Goal: Task Accomplishment & Management: Manage account settings

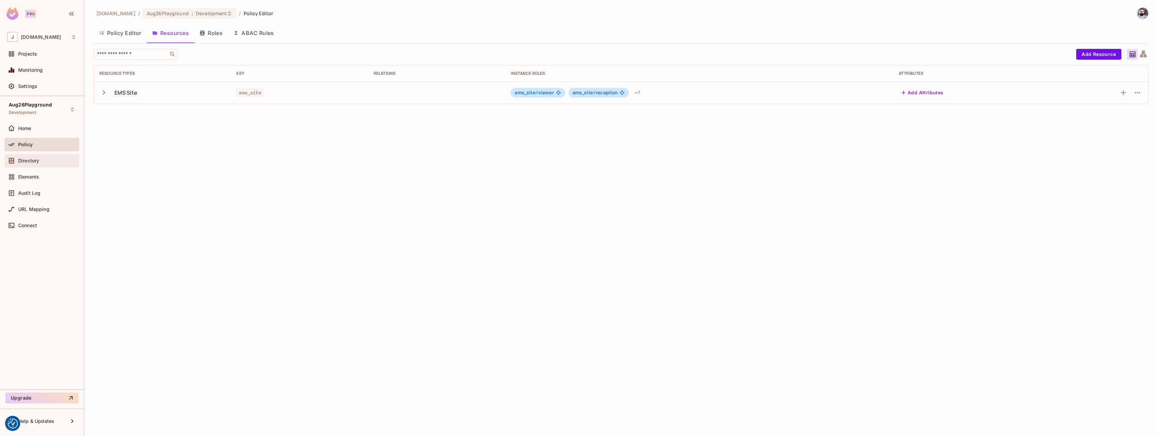
click at [24, 165] on div "Directory" at bounding box center [42, 160] width 74 height 13
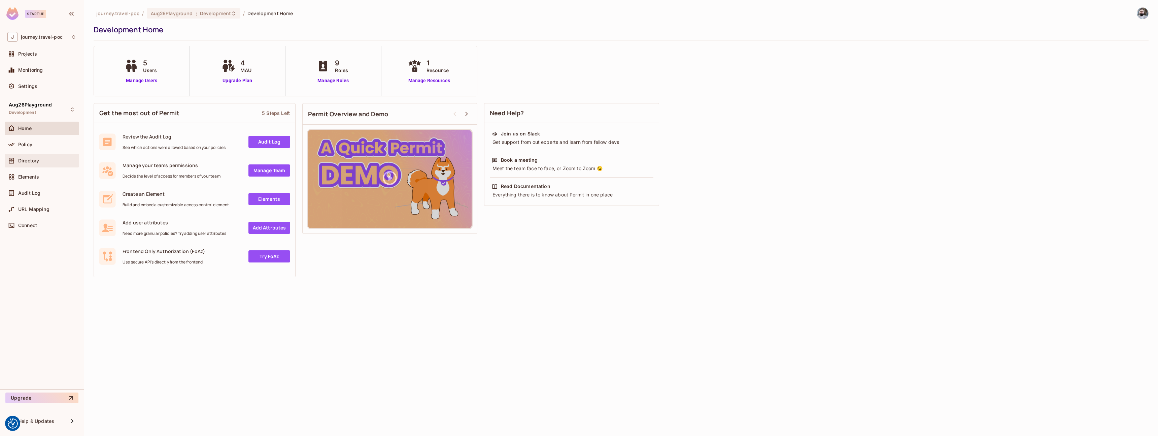
click at [38, 158] on span "Directory" at bounding box center [28, 160] width 21 height 5
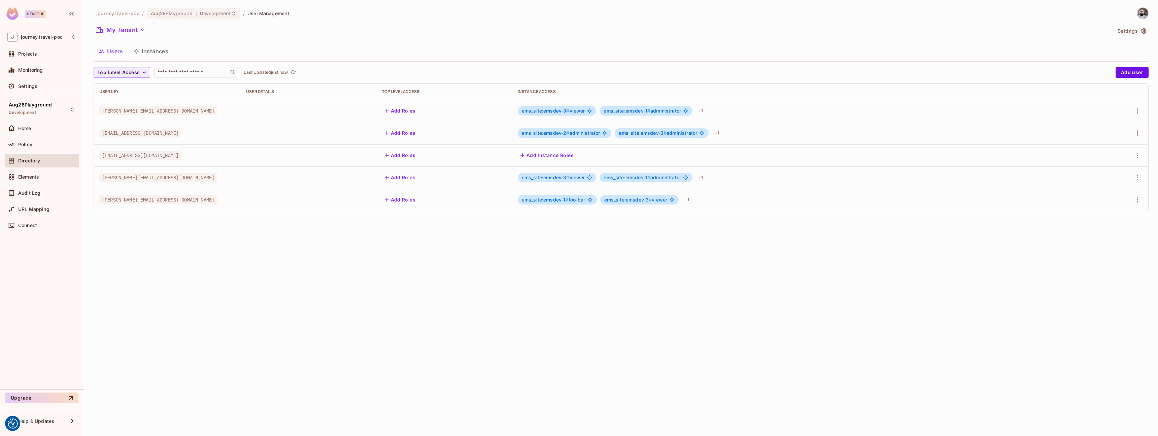
drag, startPoint x: 526, startPoint y: 111, endPoint x: 570, endPoint y: 110, distance: 43.4
click at [569, 110] on span "ems_site:emsdev-3 #" at bounding box center [546, 111] width 48 height 6
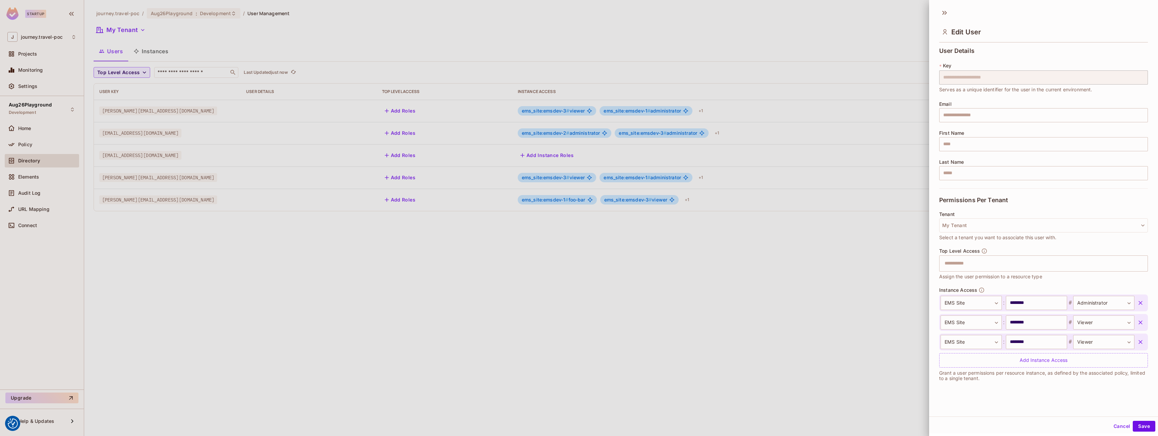
drag, startPoint x: 614, startPoint y: 111, endPoint x: 666, endPoint y: 113, distance: 52.2
click at [666, 113] on div at bounding box center [579, 218] width 1158 height 436
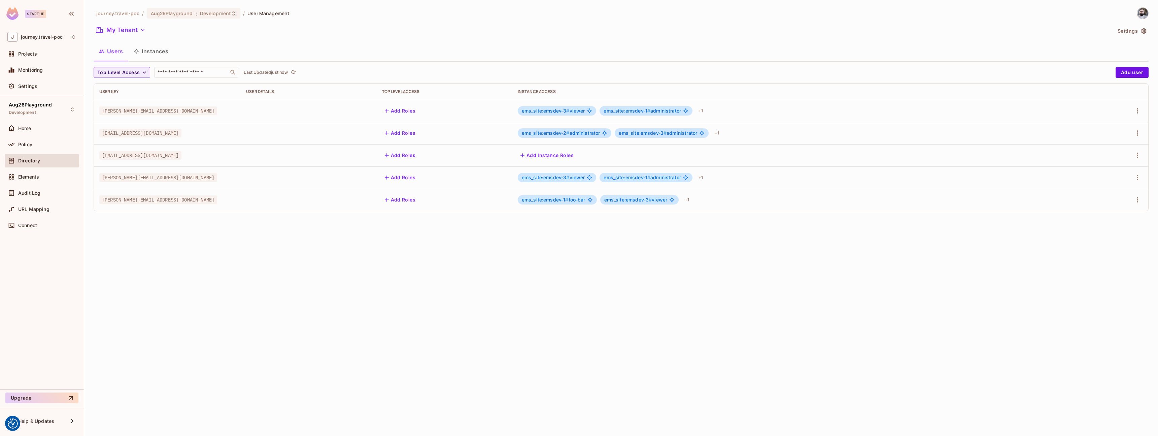
drag, startPoint x: 625, startPoint y: 315, endPoint x: 349, endPoint y: 266, distance: 280.1
click at [615, 312] on div "journey.travel-poc / Aug26Playground : Development / User Management My Tenant …" at bounding box center [621, 218] width 1074 height 436
click at [58, 146] on div "Policy" at bounding box center [47, 144] width 58 height 5
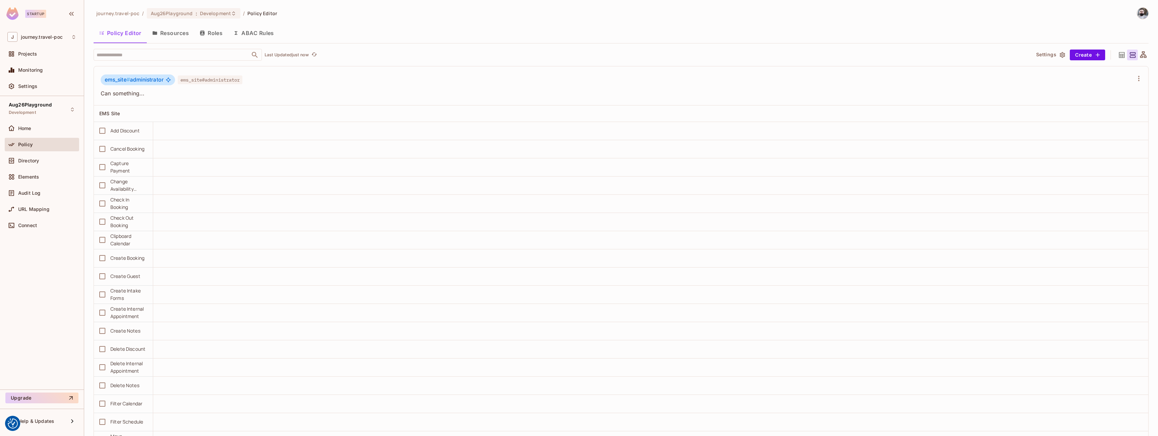
click at [179, 27] on button "Resources" at bounding box center [170, 33] width 47 height 17
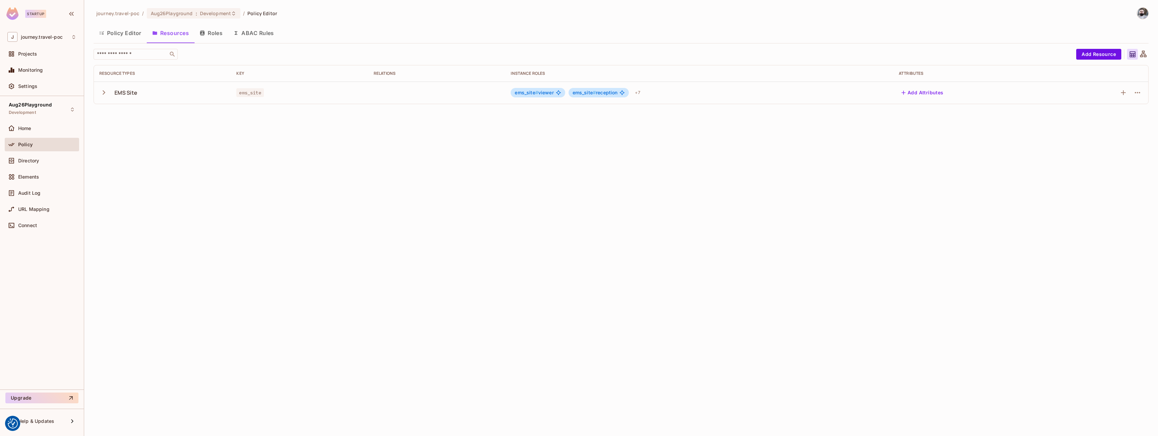
click at [210, 35] on button "Roles" at bounding box center [211, 33] width 34 height 17
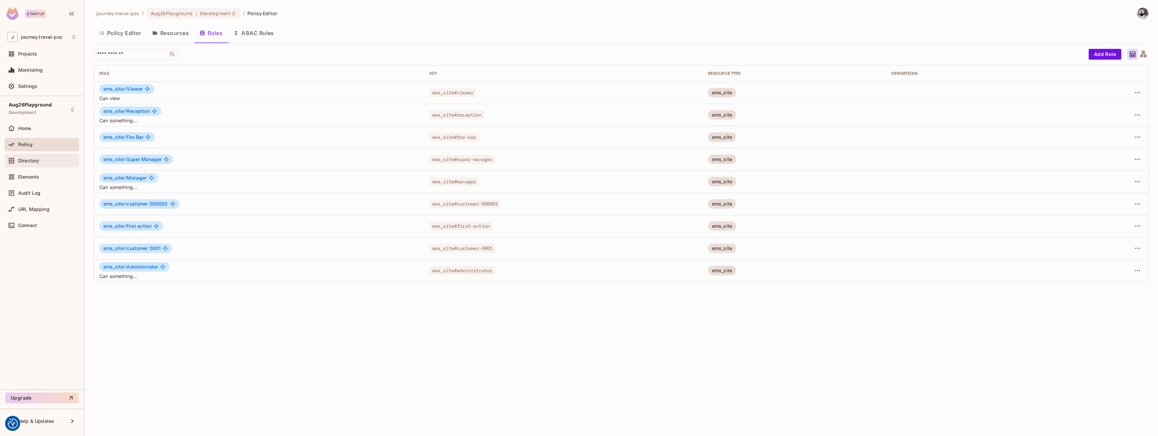
click at [36, 162] on span "Directory" at bounding box center [28, 160] width 21 height 5
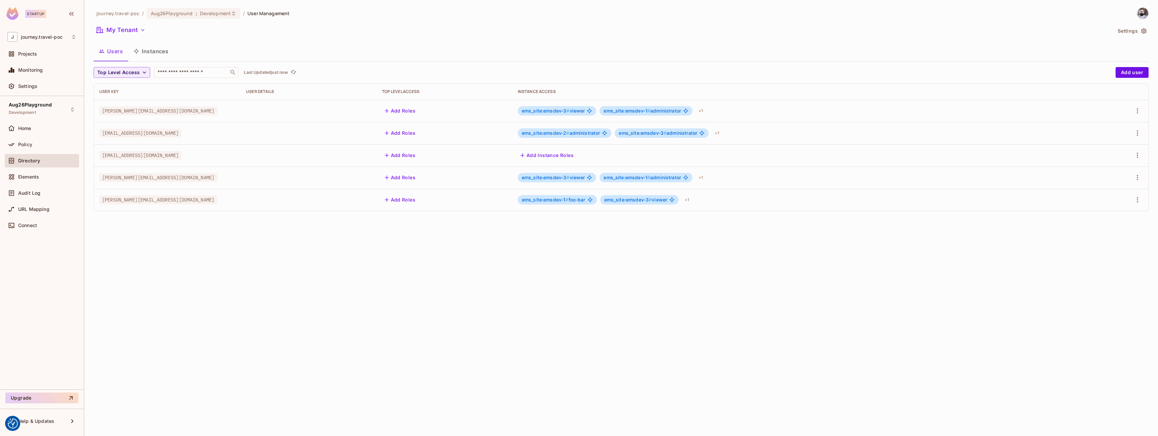
drag, startPoint x: 149, startPoint y: 50, endPoint x: 168, endPoint y: 65, distance: 23.7
click at [149, 50] on button "Instances" at bounding box center [150, 51] width 45 height 17
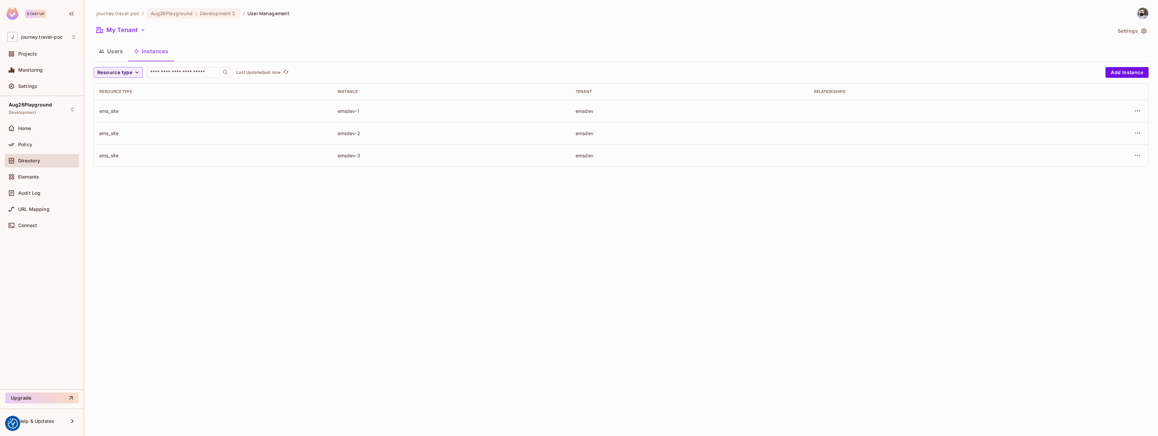
click at [108, 111] on div "ems_site" at bounding box center [213, 111] width 228 height 6
drag, startPoint x: 340, startPoint y: 108, endPoint x: 376, endPoint y: 109, distance: 36.0
click at [376, 109] on td "emsdev-1" at bounding box center [451, 111] width 238 height 22
drag, startPoint x: 337, startPoint y: 133, endPoint x: 372, endPoint y: 136, distance: 35.5
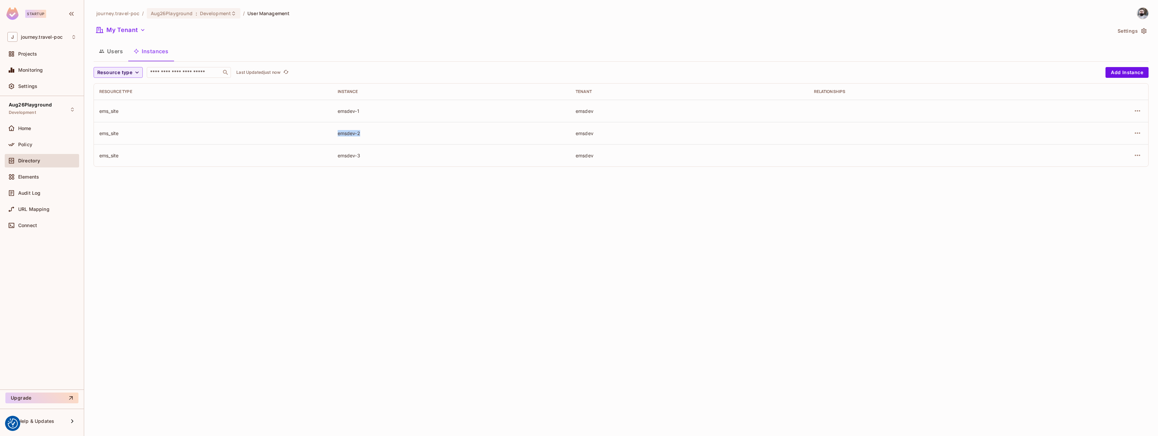
click at [372, 136] on td "emsdev-2" at bounding box center [451, 133] width 238 height 22
drag, startPoint x: 337, startPoint y: 154, endPoint x: 377, endPoint y: 155, distance: 40.4
click at [377, 155] on td "emsdev-3" at bounding box center [451, 155] width 238 height 22
drag, startPoint x: 572, startPoint y: 109, endPoint x: 605, endPoint y: 160, distance: 60.8
click at [610, 166] on div "Resource type Instance Tenant Relationships ems_site emsdev-1 emsdev ems_site e…" at bounding box center [621, 124] width 1055 height 83
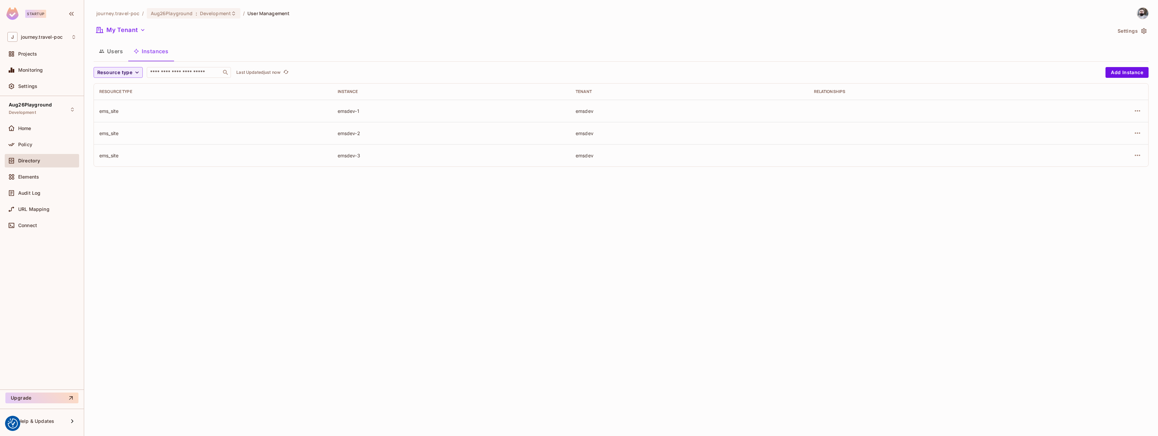
drag, startPoint x: 604, startPoint y: 159, endPoint x: 599, endPoint y: 153, distance: 7.2
click at [602, 157] on td "emsdev" at bounding box center [689, 155] width 238 height 22
drag, startPoint x: 599, startPoint y: 153, endPoint x: 577, endPoint y: 109, distance: 49.4
click at [577, 109] on tbody "ems_site emsdev-1 emsdev ems_site emsdev-2 emsdev ems_site emsdev-3 emsdev" at bounding box center [621, 133] width 1054 height 67
click at [577, 109] on div "emsdev" at bounding box center [690, 111] width 228 height 6
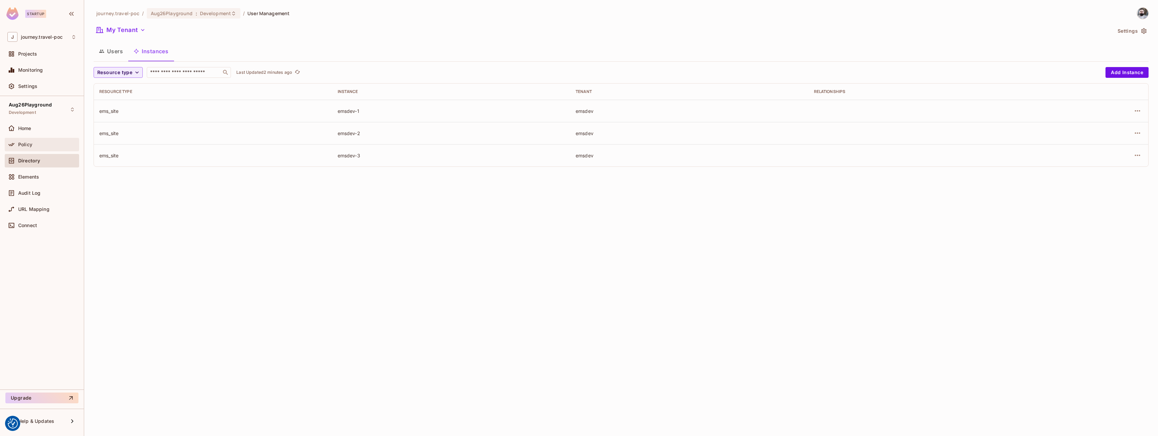
click at [29, 142] on span "Policy" at bounding box center [25, 144] width 14 height 5
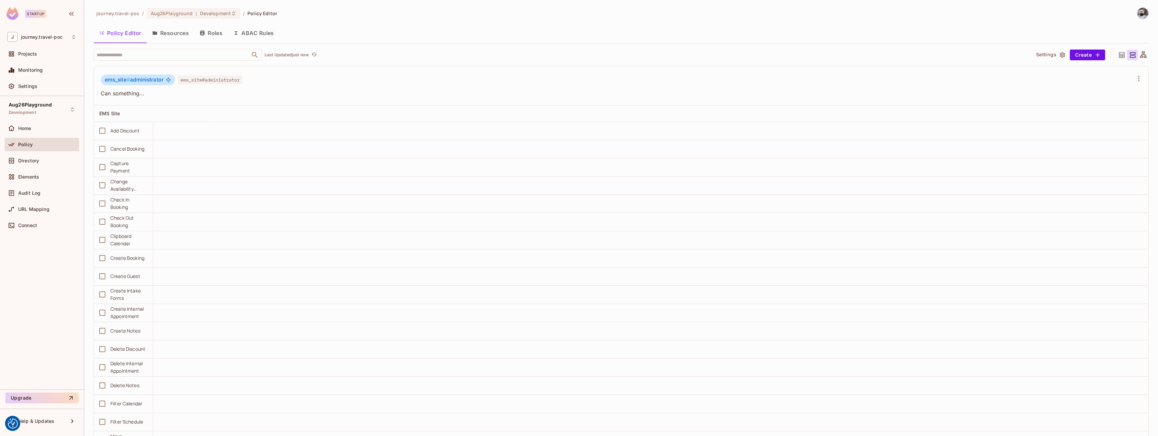
click at [217, 30] on button "Roles" at bounding box center [211, 33] width 34 height 17
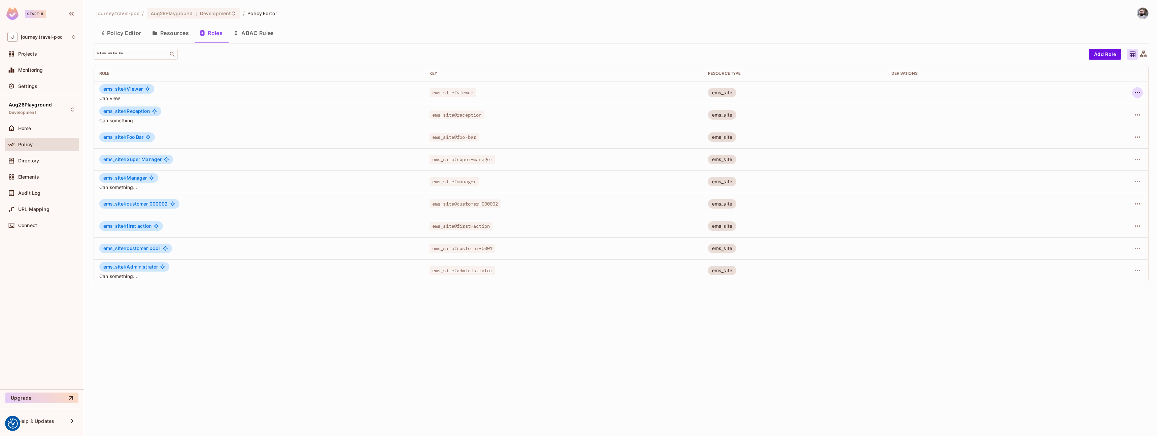
click at [1140, 92] on icon "button" at bounding box center [1137, 93] width 8 height 8
click at [1096, 109] on span "Edit Role" at bounding box center [1107, 108] width 24 height 11
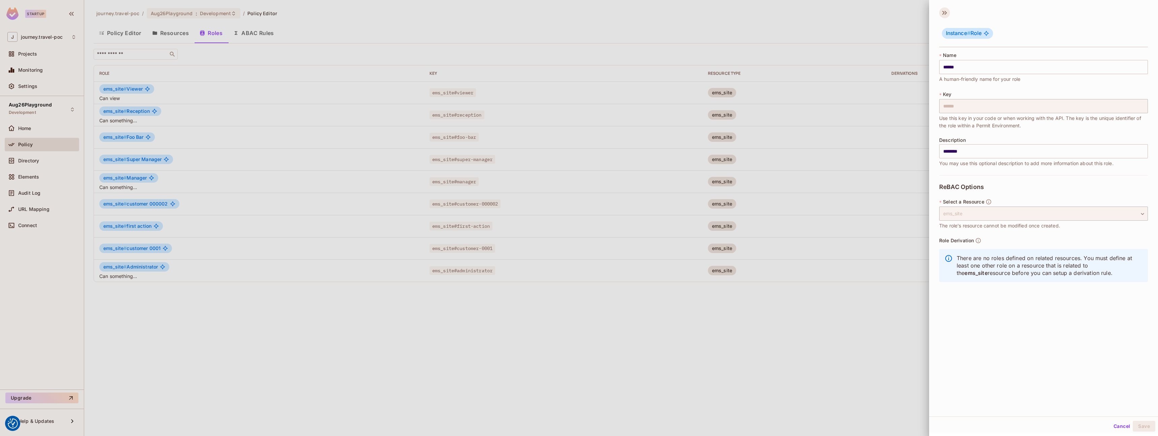
click at [945, 13] on icon at bounding box center [945, 13] width 2 height 4
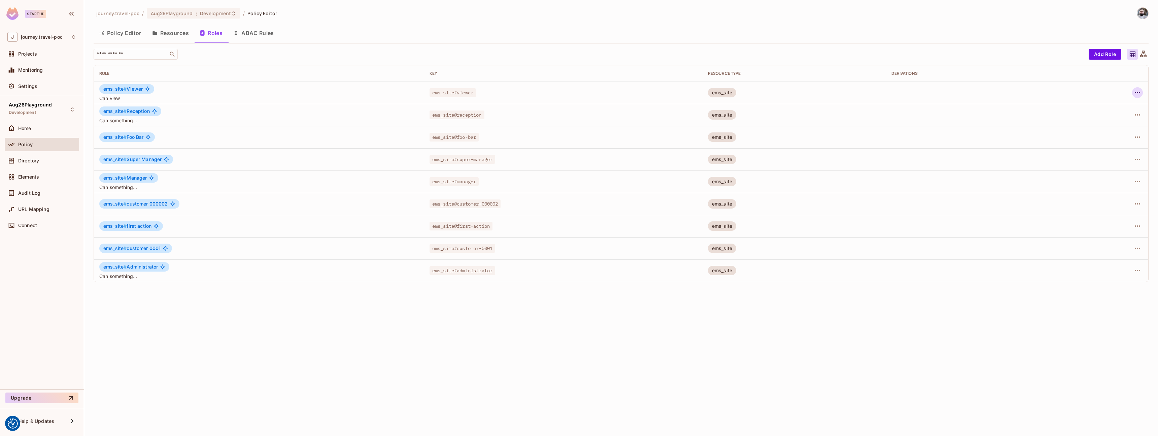
click at [1134, 93] on icon "button" at bounding box center [1137, 93] width 8 height 8
click at [1098, 123] on div "Edit Attributes" at bounding box center [1113, 122] width 33 height 7
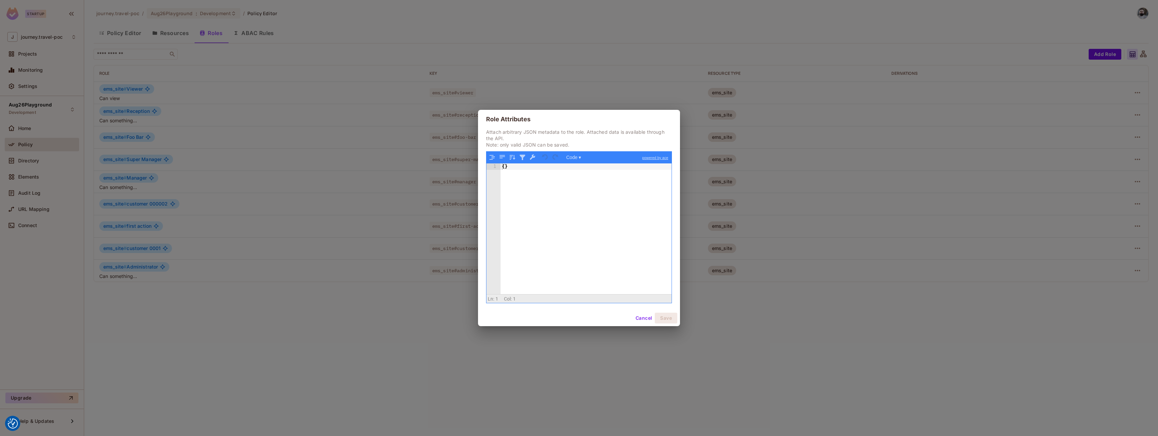
click at [643, 320] on button "Cancel" at bounding box center [644, 317] width 22 height 11
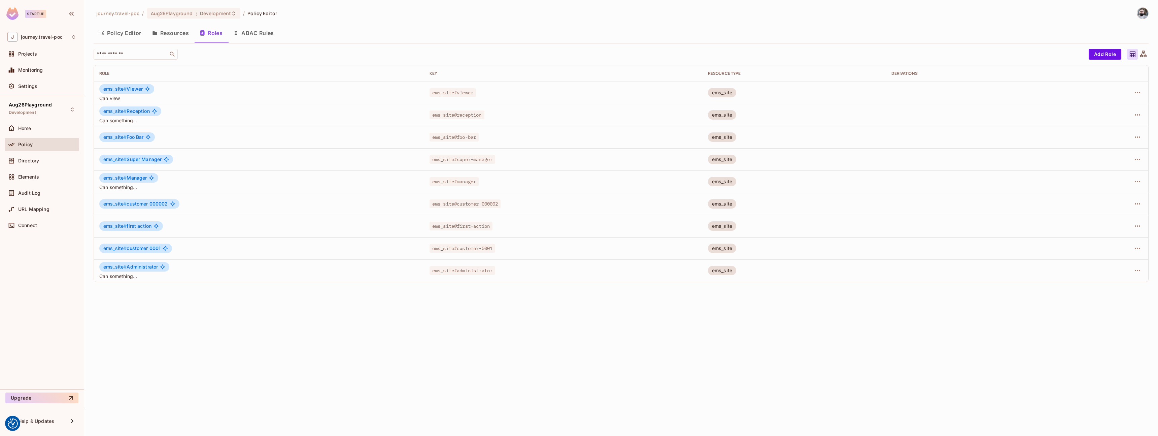
click at [176, 26] on button "Resources" at bounding box center [170, 33] width 47 height 17
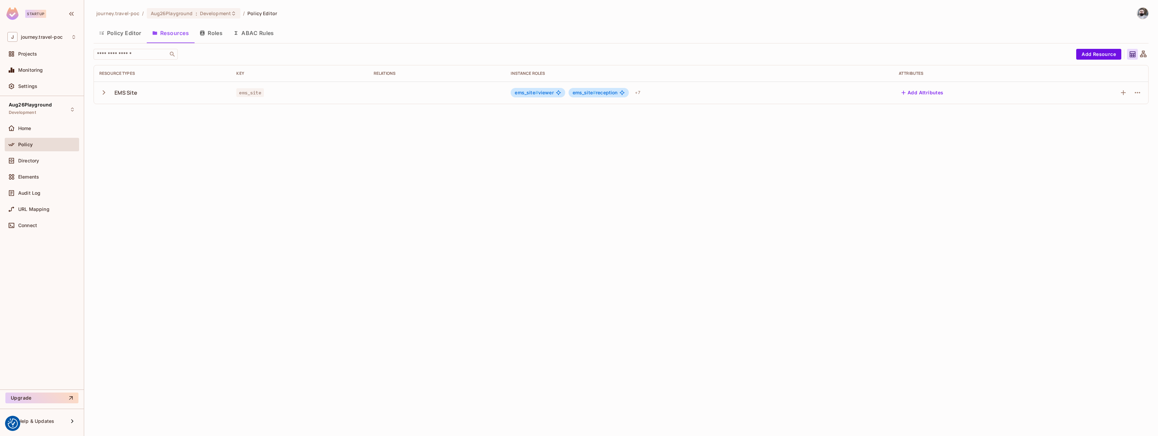
click at [104, 92] on icon "button" at bounding box center [104, 92] width 3 height 4
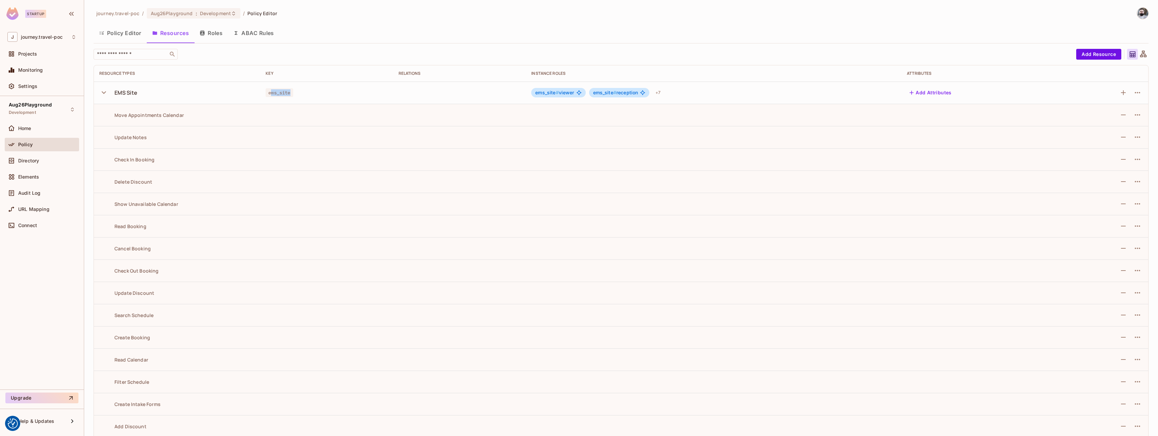
drag, startPoint x: 268, startPoint y: 93, endPoint x: 292, endPoint y: 92, distance: 24.2
click at [292, 92] on div "ems_site" at bounding box center [327, 92] width 122 height 7
click at [271, 96] on span "ems_site" at bounding box center [279, 92] width 27 height 9
click at [271, 93] on span "ems_site" at bounding box center [279, 92] width 27 height 9
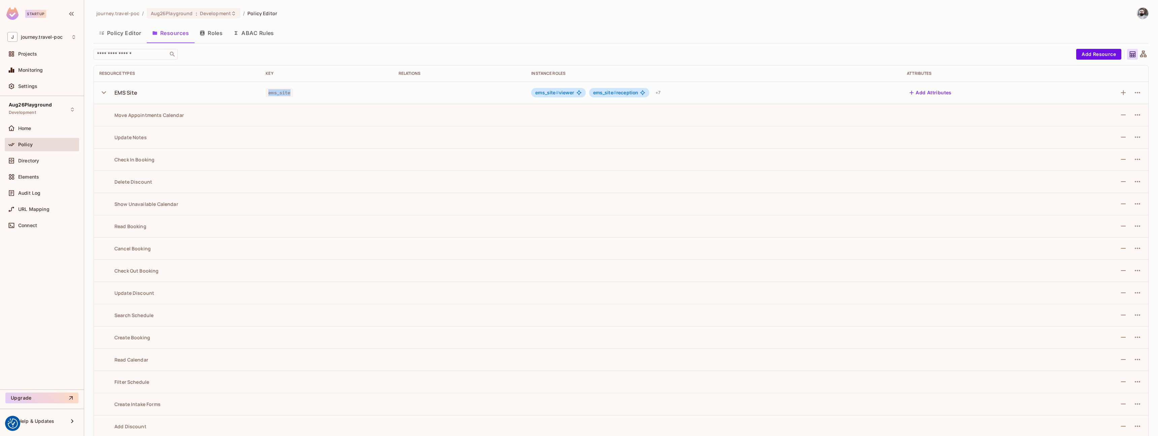
click at [218, 37] on button "Roles" at bounding box center [211, 33] width 34 height 17
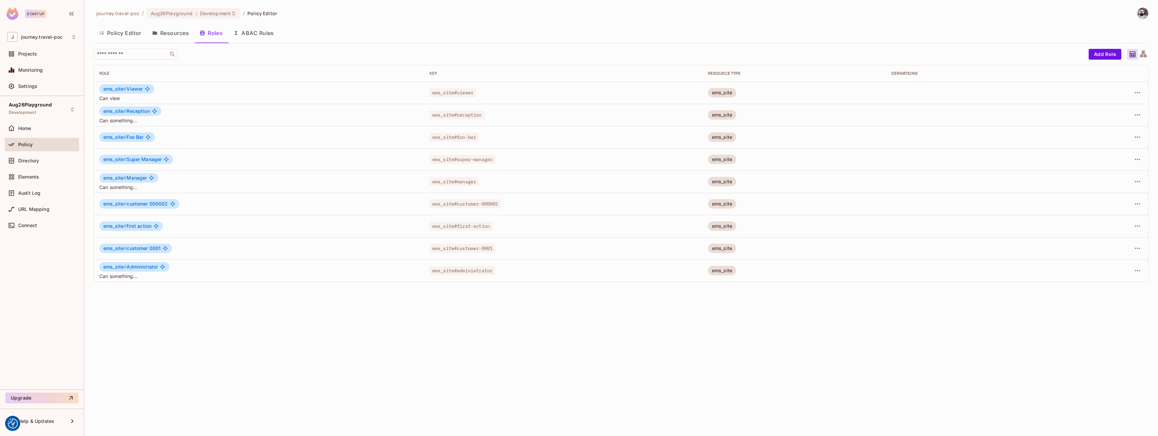
click at [163, 38] on button "Resources" at bounding box center [170, 33] width 47 height 17
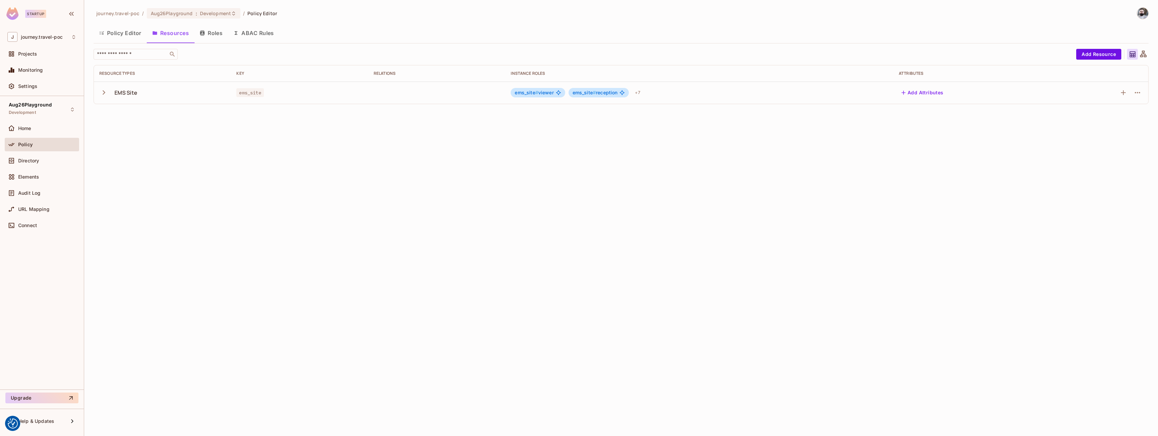
click at [102, 94] on icon "button" at bounding box center [103, 92] width 9 height 9
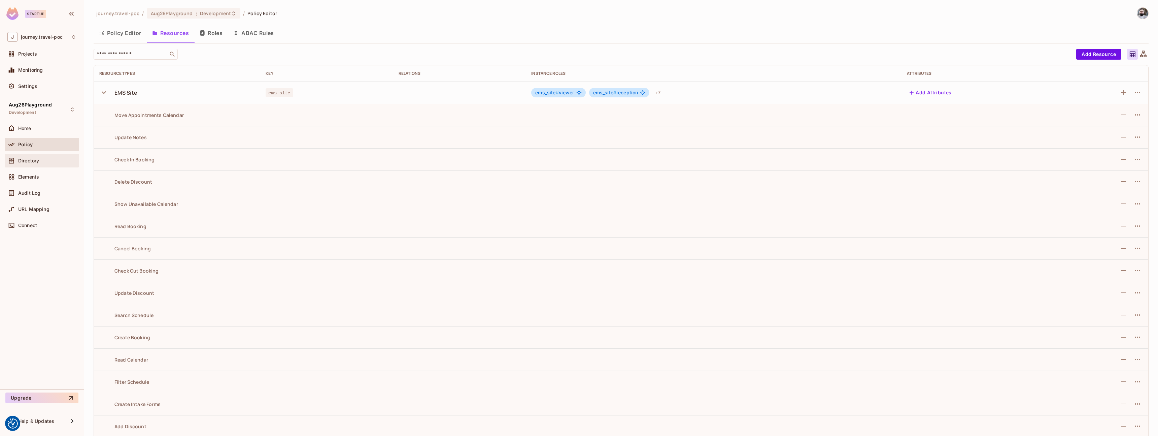
click at [28, 160] on span "Directory" at bounding box center [28, 160] width 21 height 5
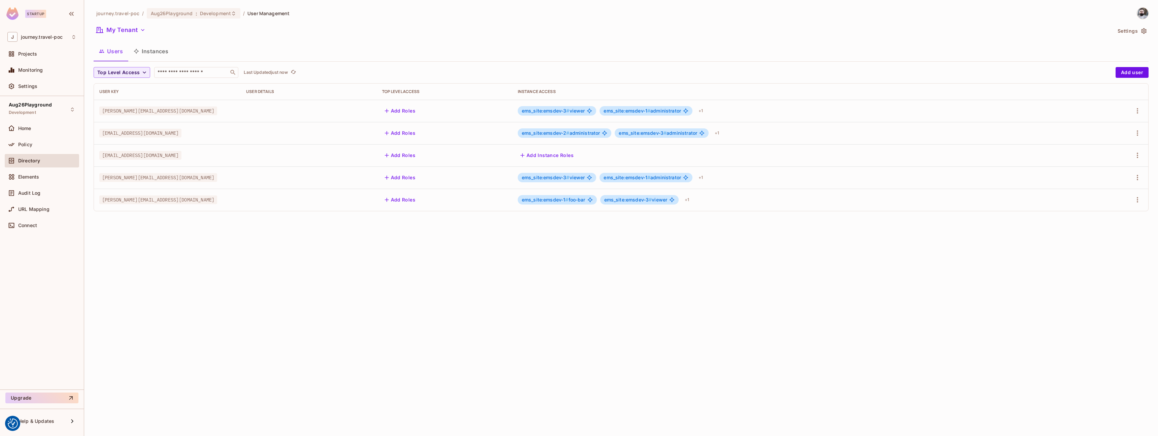
click at [155, 47] on button "Instances" at bounding box center [150, 51] width 45 height 17
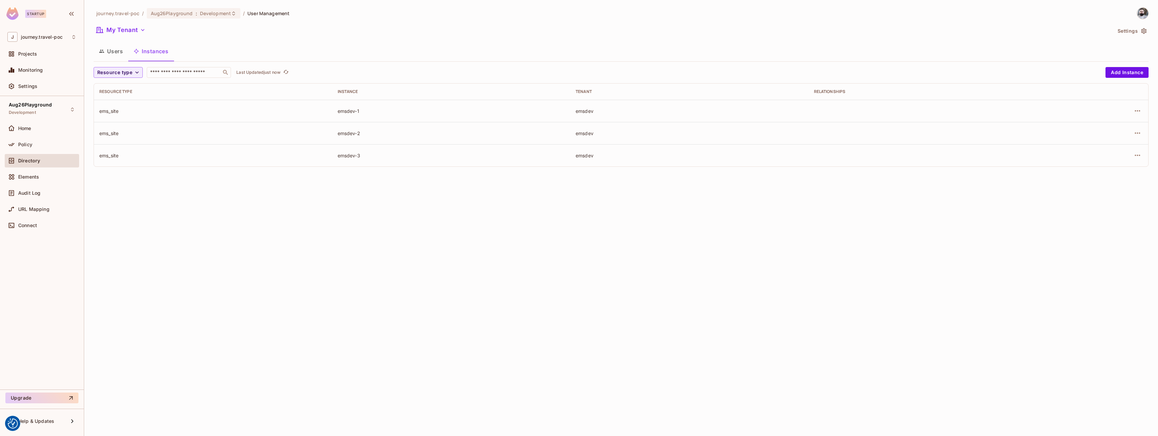
click at [112, 45] on button "Users" at bounding box center [111, 51] width 35 height 17
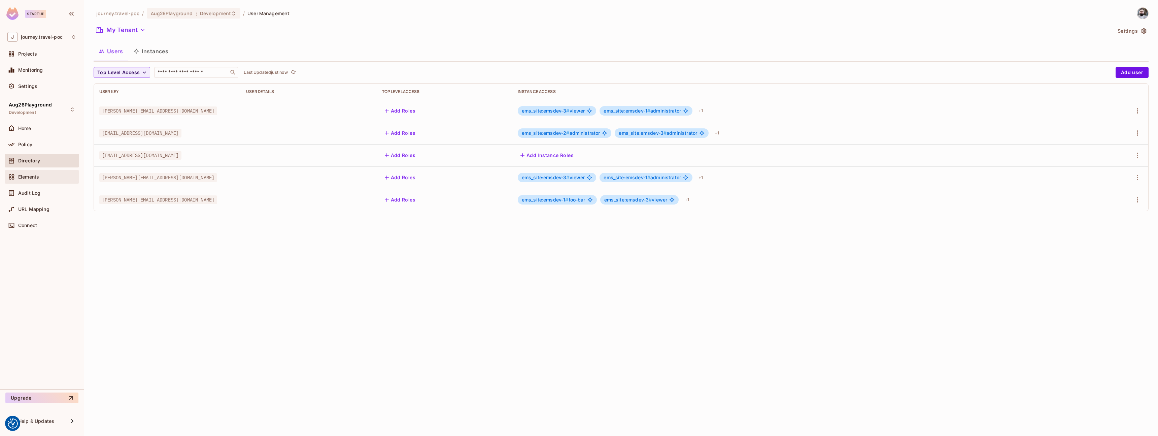
click at [27, 176] on span "Elements" at bounding box center [28, 176] width 21 height 5
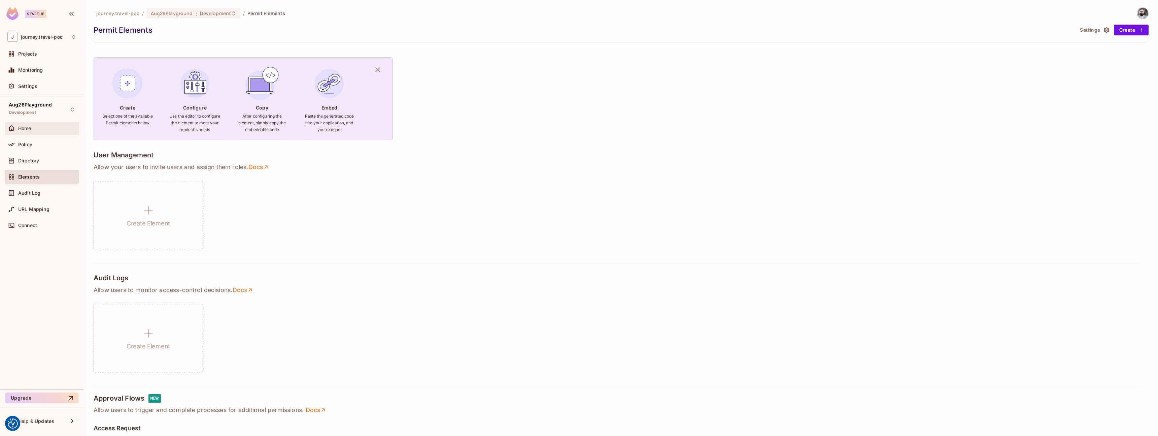
click at [35, 134] on div "Home" at bounding box center [42, 128] width 74 height 13
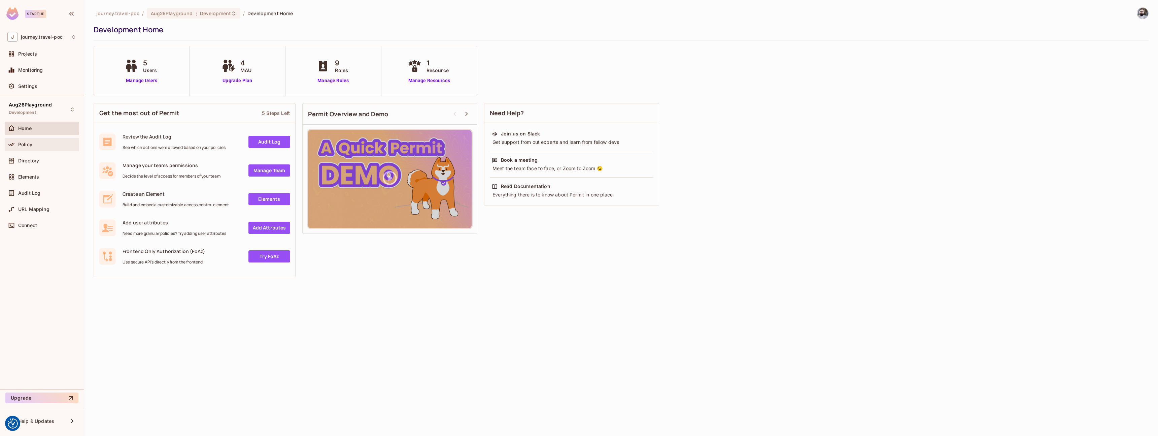
click at [34, 147] on div "Policy" at bounding box center [41, 144] width 69 height 8
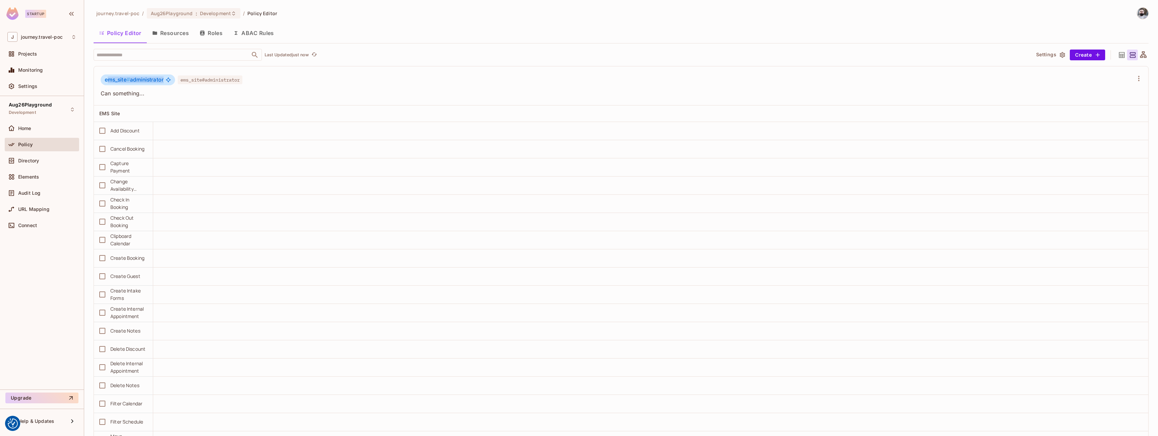
drag, startPoint x: 129, startPoint y: 82, endPoint x: 165, endPoint y: 82, distance: 36.7
click at [165, 82] on div "ems_site # administrator" at bounding box center [138, 79] width 74 height 11
drag, startPoint x: 135, startPoint y: 321, endPoint x: 171, endPoint y: 321, distance: 35.7
click at [171, 321] on span "ems_site # customer-000002" at bounding box center [140, 320] width 71 height 7
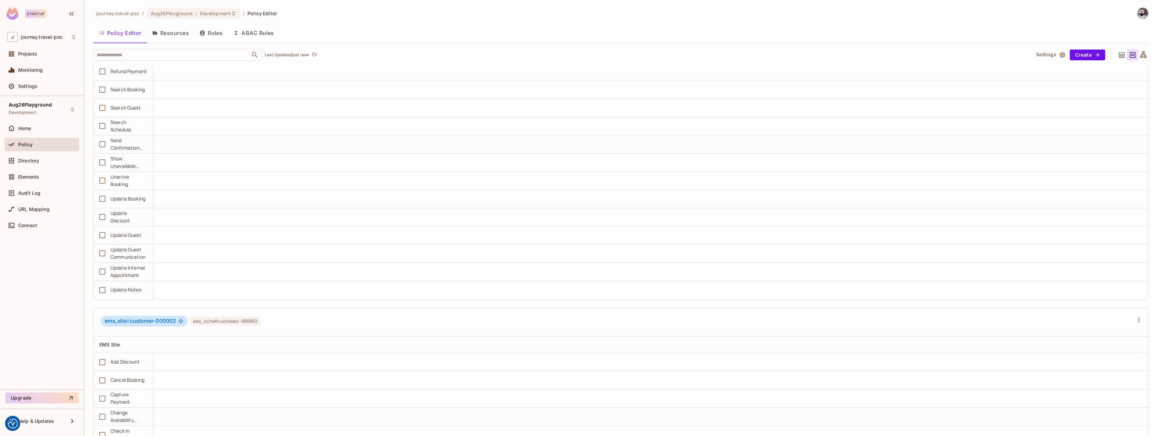
click at [170, 322] on span "ems_site # customer-000002" at bounding box center [140, 320] width 71 height 7
click at [1093, 49] on button "Create" at bounding box center [1087, 54] width 35 height 11
click at [893, 57] on div at bounding box center [579, 218] width 1158 height 436
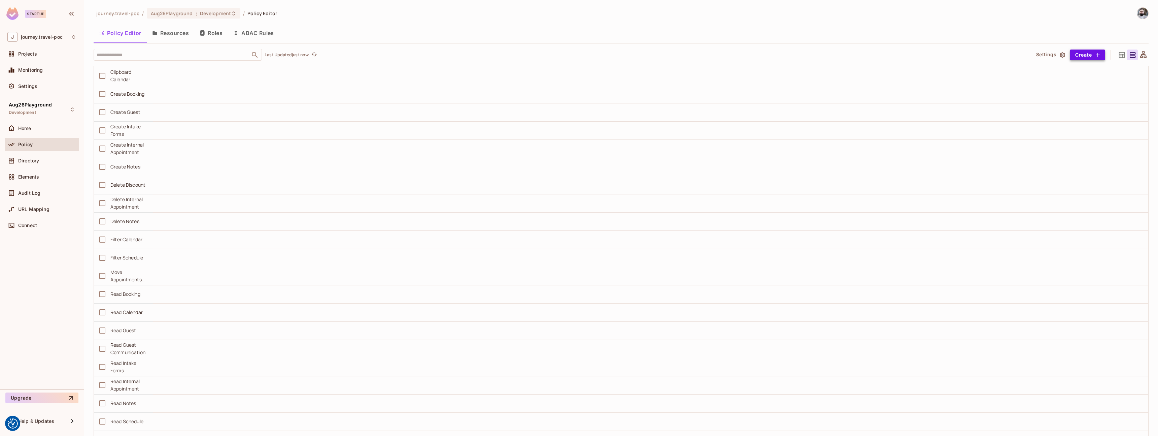
drag, startPoint x: 1088, startPoint y: 49, endPoint x: 1080, endPoint y: 60, distance: 13.7
click at [1088, 49] on div "​ Last Updated just now Settings Create" at bounding box center [621, 55] width 1055 height 12
click at [1087, 59] on button "Create" at bounding box center [1087, 54] width 35 height 11
drag, startPoint x: 1087, startPoint y: 59, endPoint x: 1080, endPoint y: 65, distance: 9.3
click at [1080, 65] on li "Role" at bounding box center [1098, 70] width 107 height 15
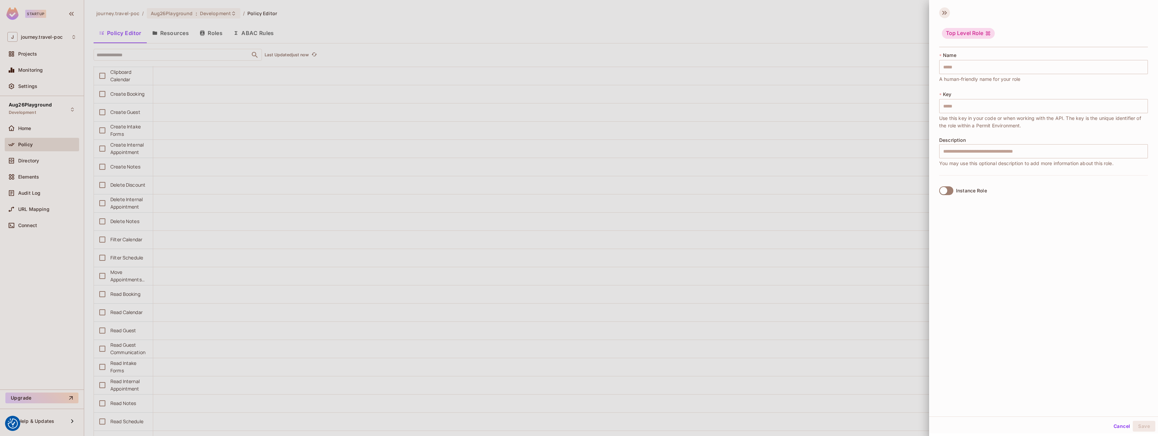
click at [944, 13] on icon at bounding box center [944, 12] width 11 height 11
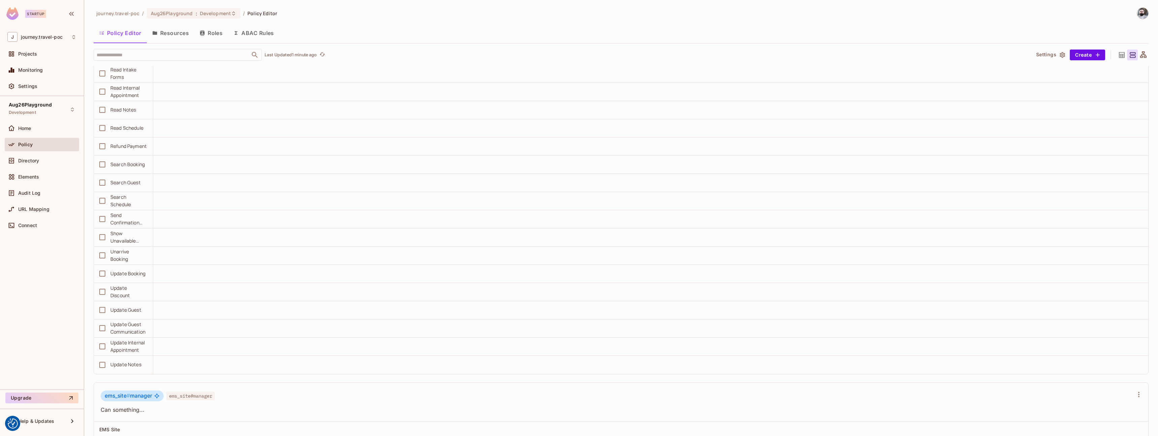
scroll to position [3656, 0]
drag, startPoint x: 105, startPoint y: 247, endPoint x: 156, endPoint y: 243, distance: 51.3
click at [156, 243] on div "ems_site # manager" at bounding box center [132, 248] width 63 height 11
click at [1088, 61] on div "​ Last Updated 1 minute ago Settings Create ems_site # administrator ems_site#a…" at bounding box center [621, 242] width 1055 height 387
click at [1094, 56] on icon "button" at bounding box center [1097, 54] width 7 height 7
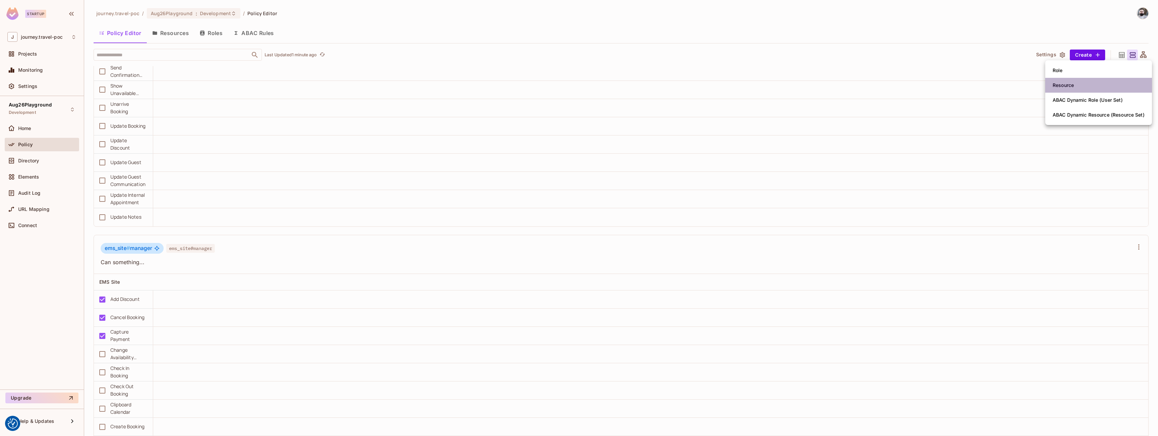
drag, startPoint x: 1076, startPoint y: 86, endPoint x: 1086, endPoint y: 101, distance: 17.4
click at [1076, 86] on li "Resource" at bounding box center [1098, 85] width 107 height 15
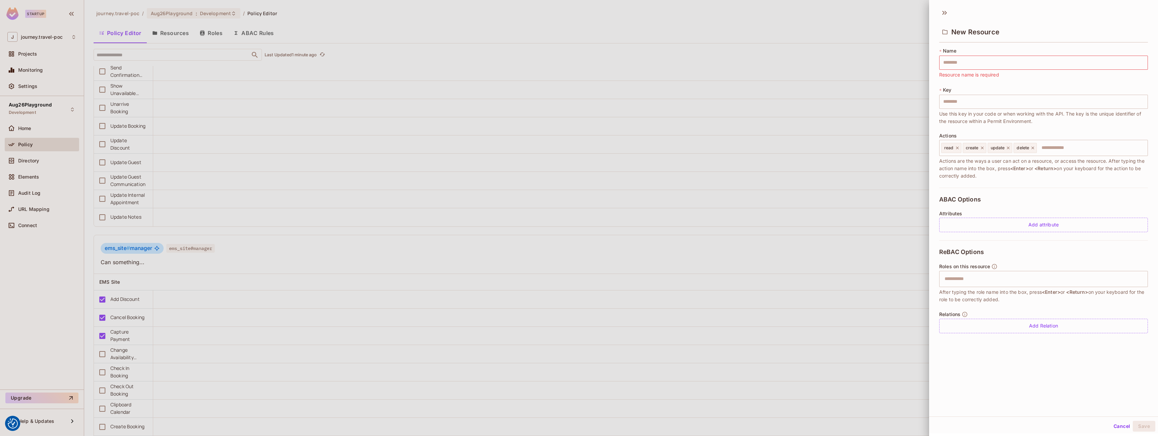
click at [943, 13] on icon at bounding box center [943, 13] width 2 height 4
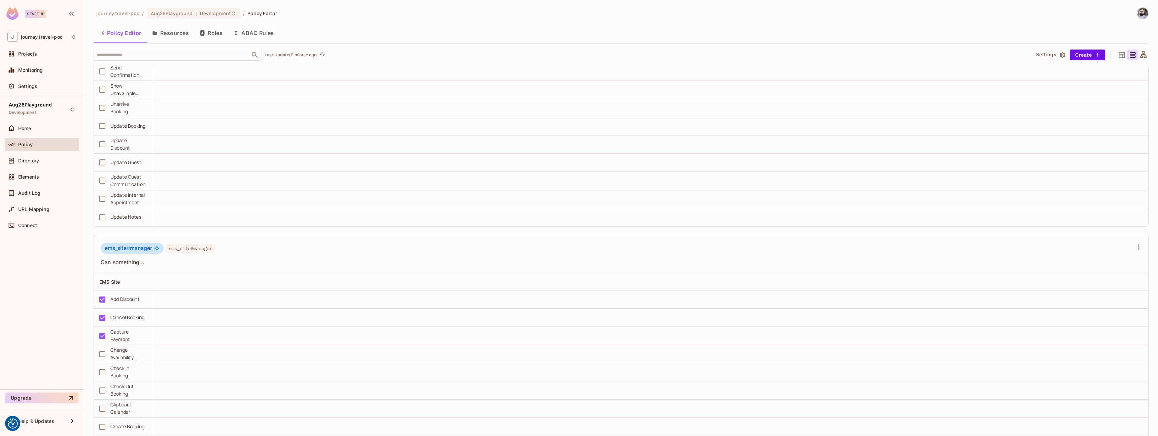
click at [794, 43] on div "Policy Editor Resources Roles ABAC Rules" at bounding box center [621, 34] width 1055 height 19
click at [177, 29] on button "Resources" at bounding box center [170, 33] width 47 height 17
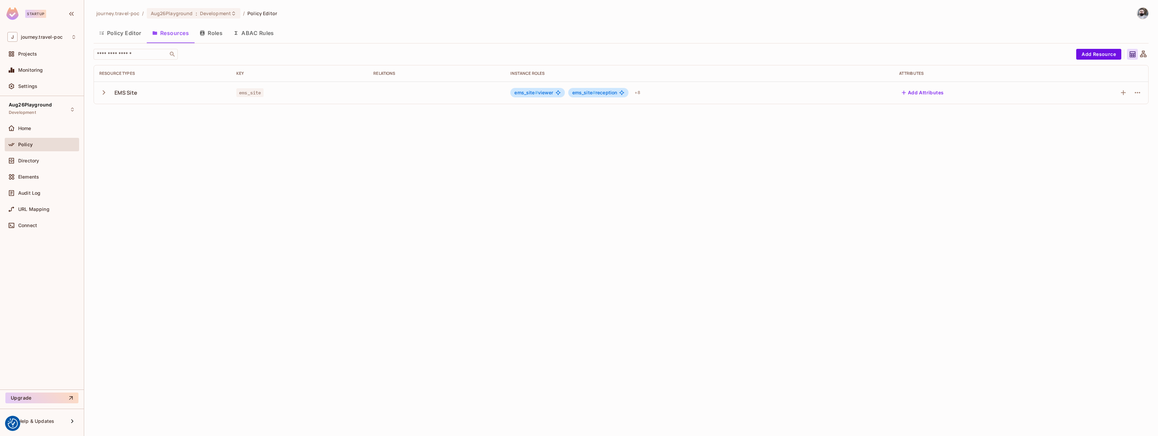
click at [103, 91] on icon "button" at bounding box center [104, 92] width 3 height 4
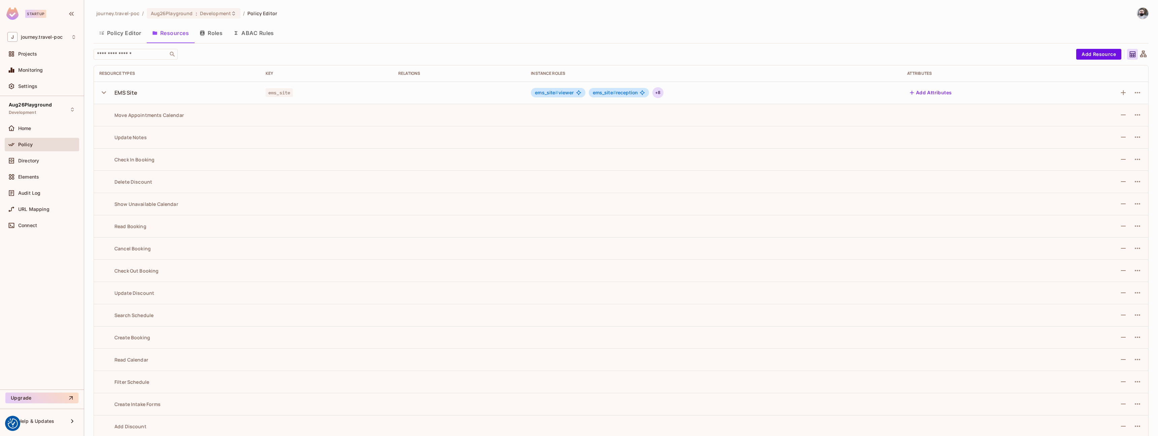
click at [659, 91] on div "+ 8" at bounding box center [657, 92] width 11 height 11
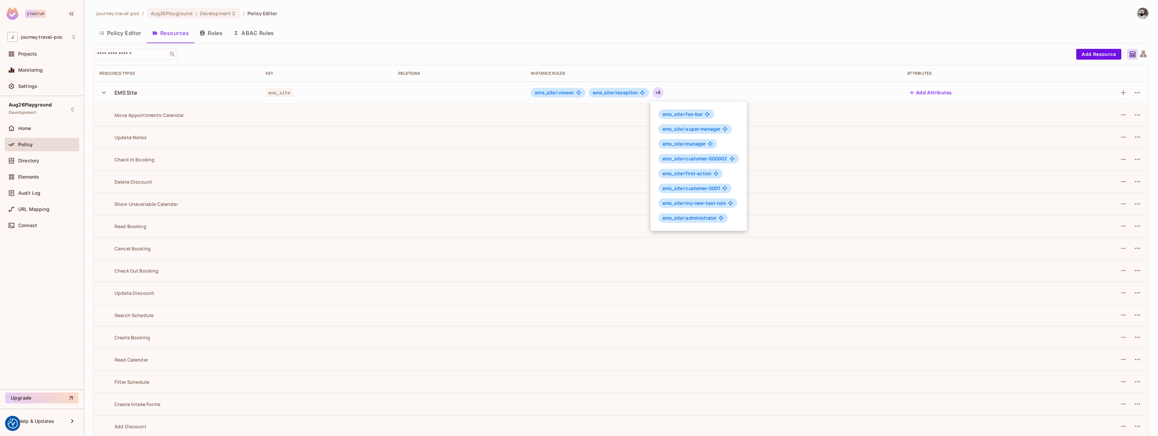
click at [236, 149] on div at bounding box center [579, 218] width 1158 height 436
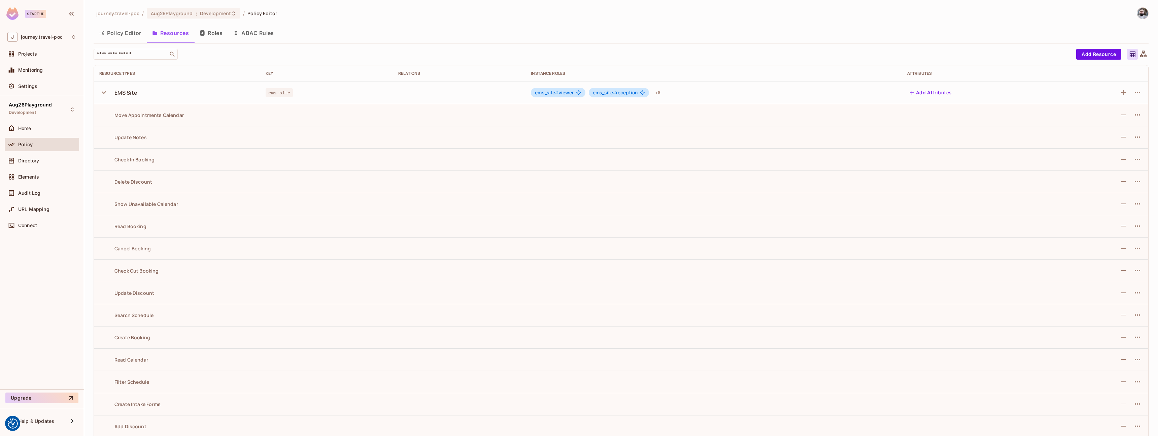
click at [137, 114] on div "Move Appointments Calendar" at bounding box center [141, 115] width 84 height 6
drag, startPoint x: 150, startPoint y: 113, endPoint x: 167, endPoint y: 114, distance: 16.8
click at [167, 114] on div "Move Appointments Calendar" at bounding box center [141, 115] width 84 height 6
drag, startPoint x: 167, startPoint y: 114, endPoint x: 131, endPoint y: 104, distance: 37.6
click at [167, 114] on div "Move Appointments Calendar" at bounding box center [141, 115] width 84 height 6
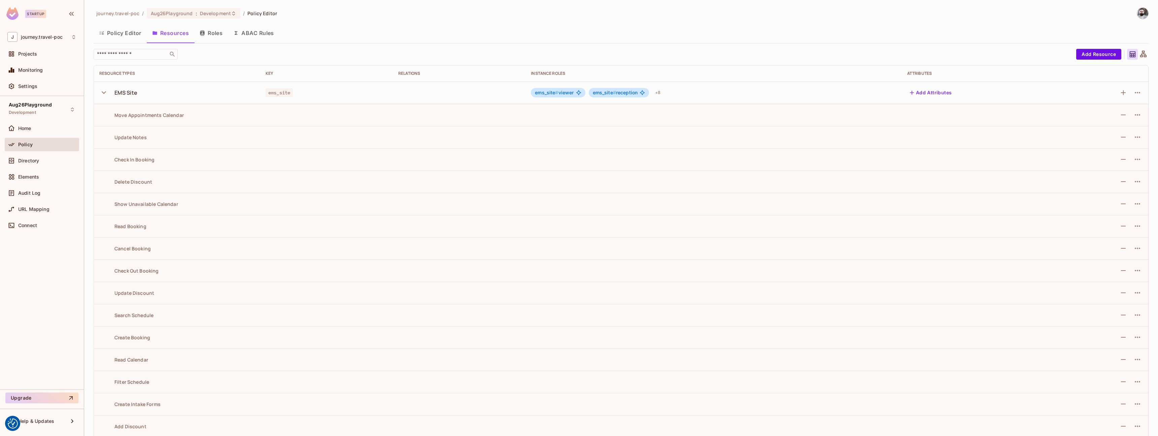
click at [102, 93] on icon "button" at bounding box center [103, 92] width 9 height 9
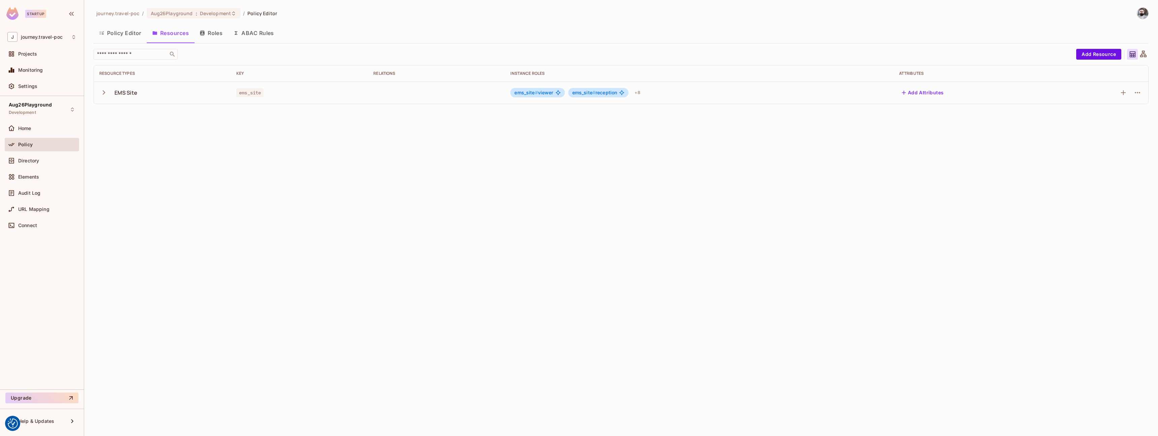
click at [102, 93] on icon "button" at bounding box center [103, 92] width 9 height 9
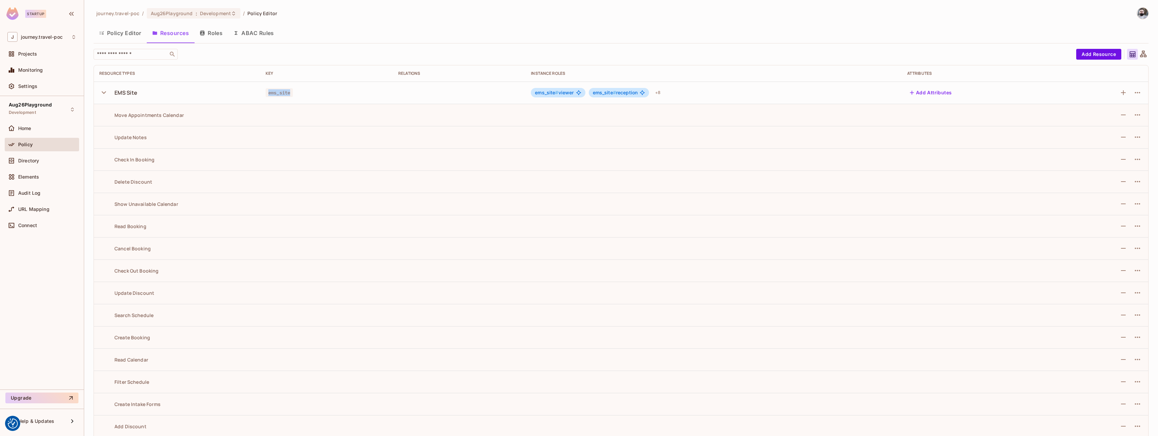
drag, startPoint x: 272, startPoint y: 93, endPoint x: 294, endPoint y: 95, distance: 22.6
click at [294, 95] on div "ems_site" at bounding box center [327, 92] width 122 height 7
click at [42, 131] on div "Home" at bounding box center [41, 128] width 69 height 8
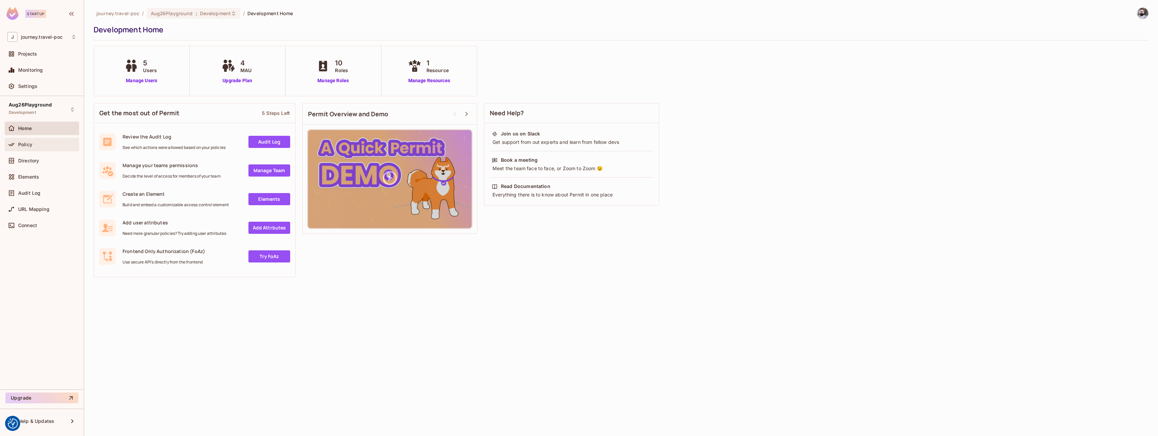
click at [41, 141] on div "Policy" at bounding box center [41, 144] width 69 height 8
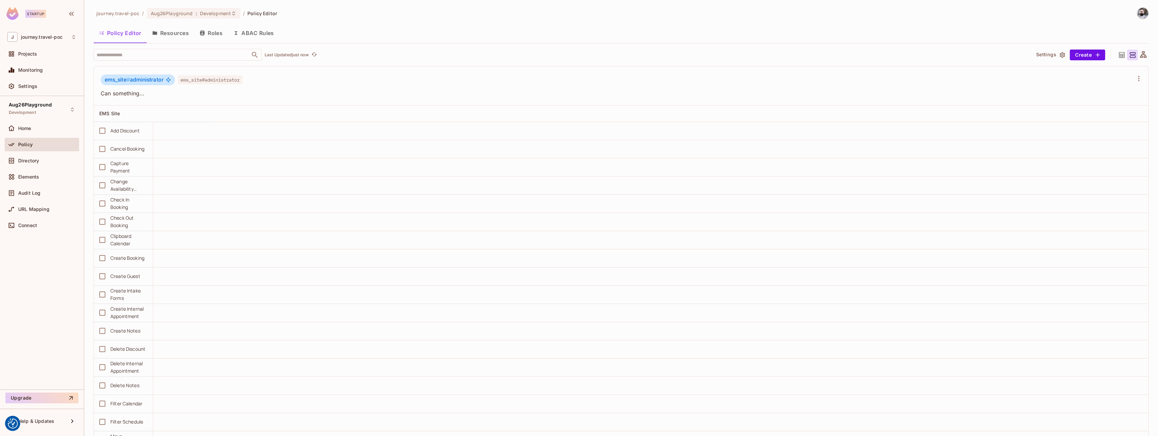
click at [173, 34] on button "Resources" at bounding box center [170, 33] width 47 height 17
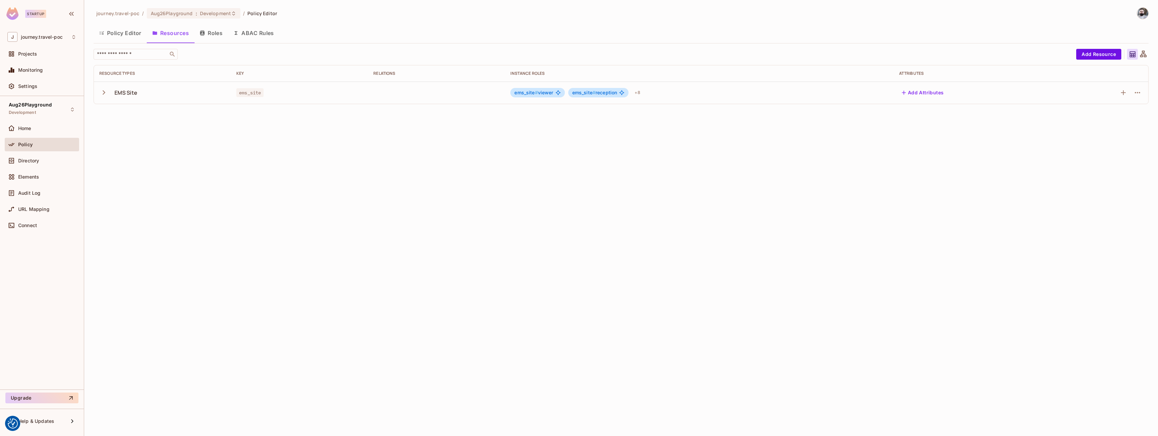
click at [103, 95] on icon "button" at bounding box center [103, 92] width 9 height 9
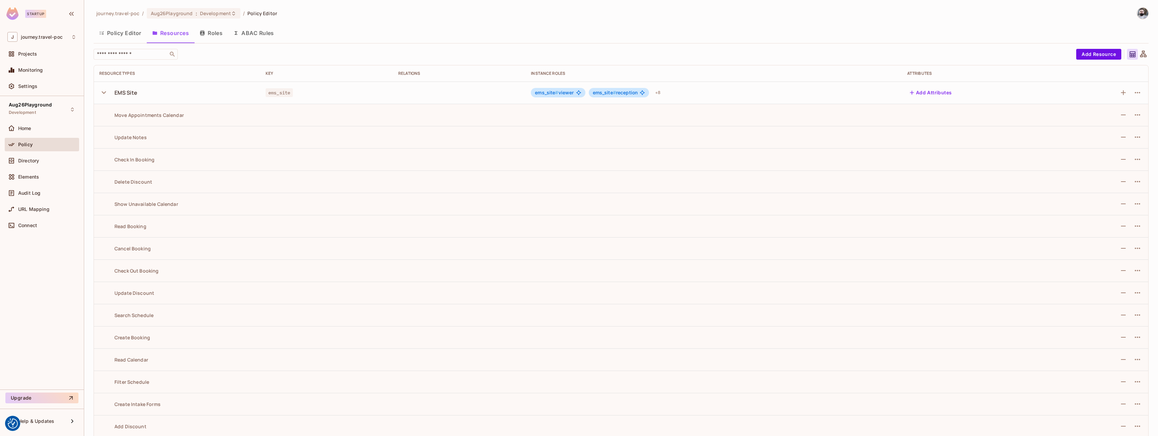
click at [117, 32] on button "Policy Editor" at bounding box center [120, 33] width 53 height 17
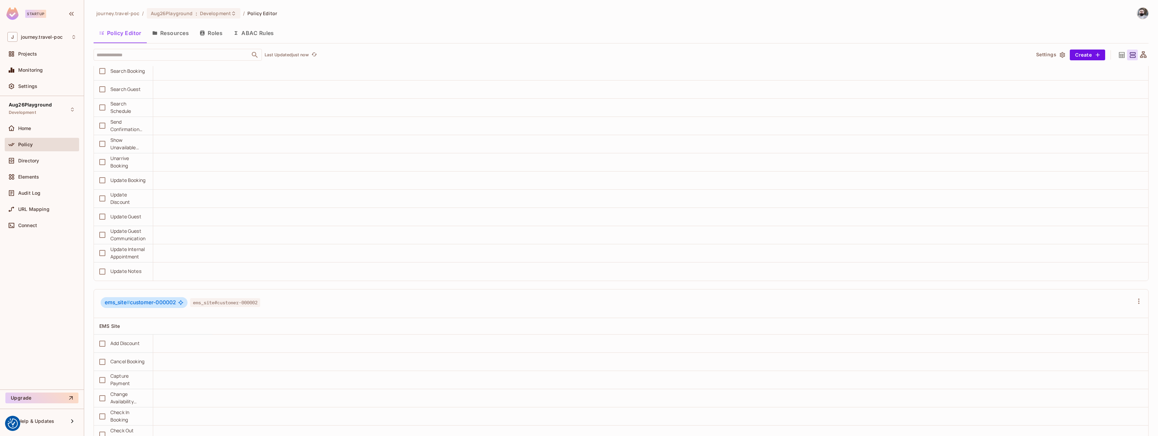
scroll to position [5189, 0]
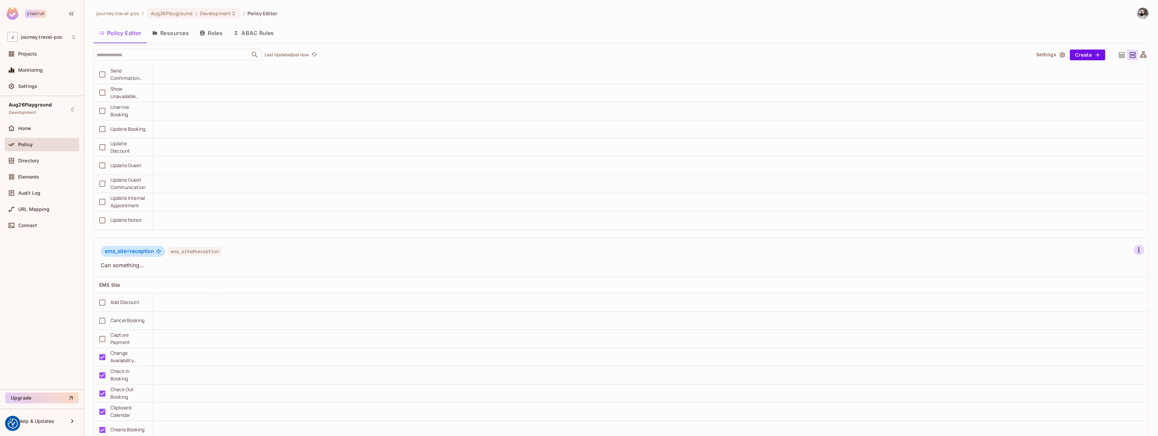
click at [1135, 250] on icon "button" at bounding box center [1139, 250] width 8 height 8
click at [1108, 321] on div "Edit Attributes" at bounding box center [1095, 320] width 33 height 7
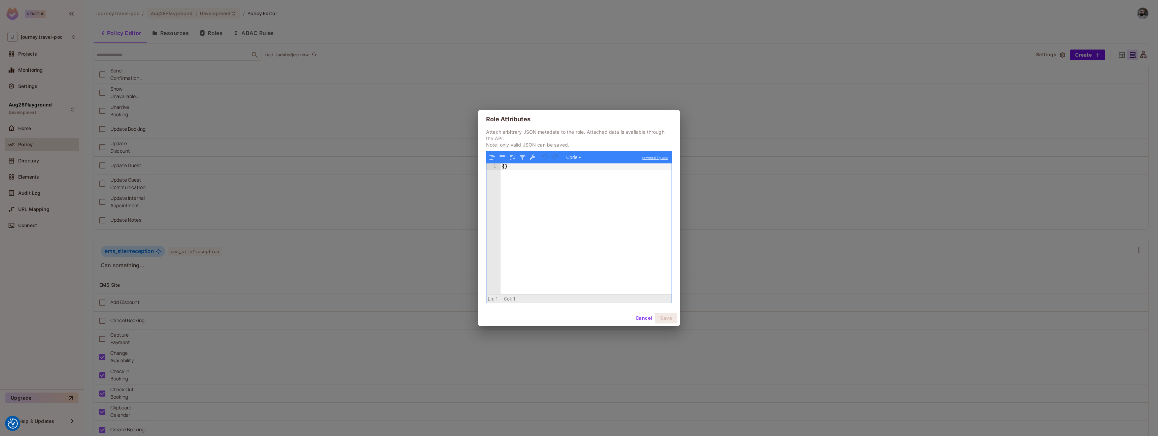
click at [643, 321] on button "Cancel" at bounding box center [644, 317] width 22 height 11
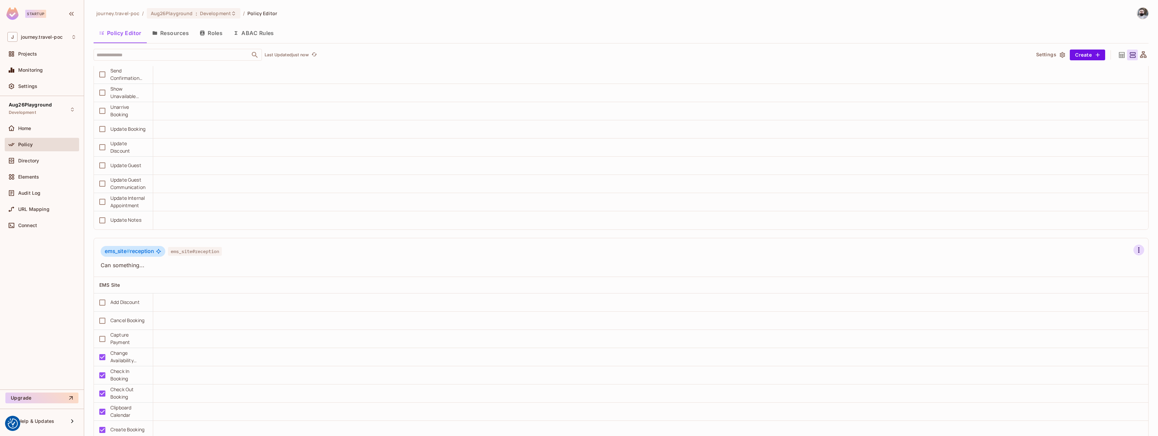
click at [1135, 248] on icon "button" at bounding box center [1139, 250] width 8 height 8
click at [904, 246] on div at bounding box center [579, 218] width 1158 height 436
click at [1135, 250] on icon "button" at bounding box center [1139, 250] width 8 height 8
click at [988, 261] on div at bounding box center [579, 218] width 1158 height 436
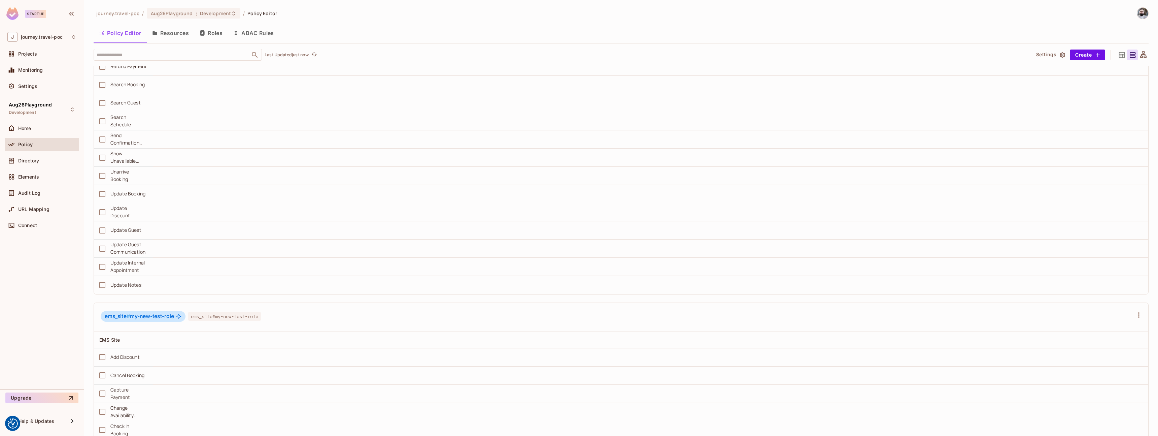
scroll to position [4263, 0]
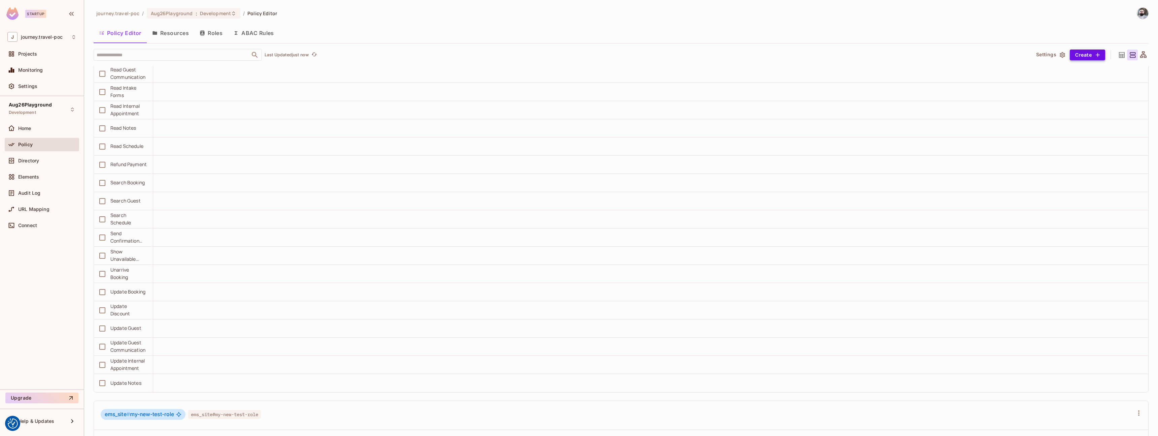
click at [1086, 50] on button "Create" at bounding box center [1087, 54] width 35 height 11
click at [1060, 73] on div "Role" at bounding box center [1057, 70] width 10 height 7
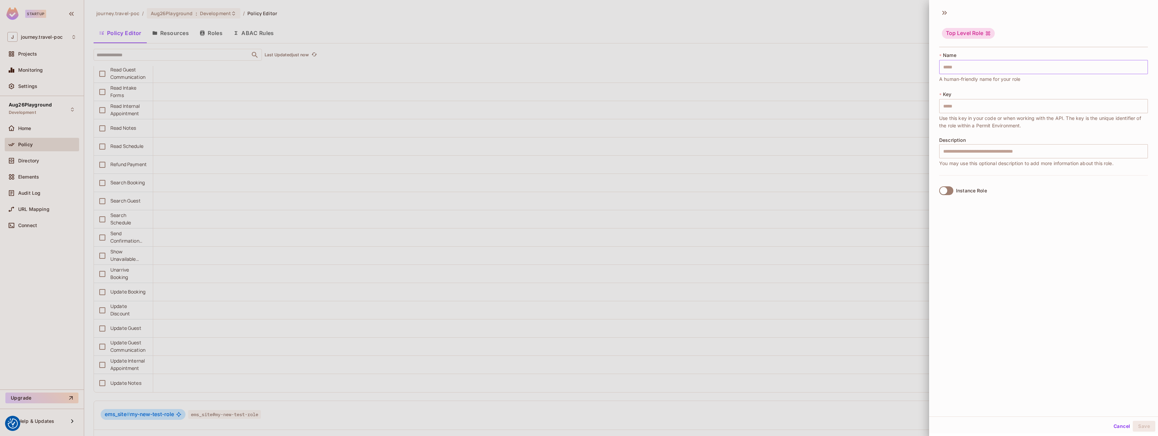
click at [949, 75] on div "* Name ​ A human-friendly name for your role" at bounding box center [1043, 67] width 209 height 31
click at [950, 69] on input "text" at bounding box center [1043, 67] width 209 height 14
type input "*"
type input "**"
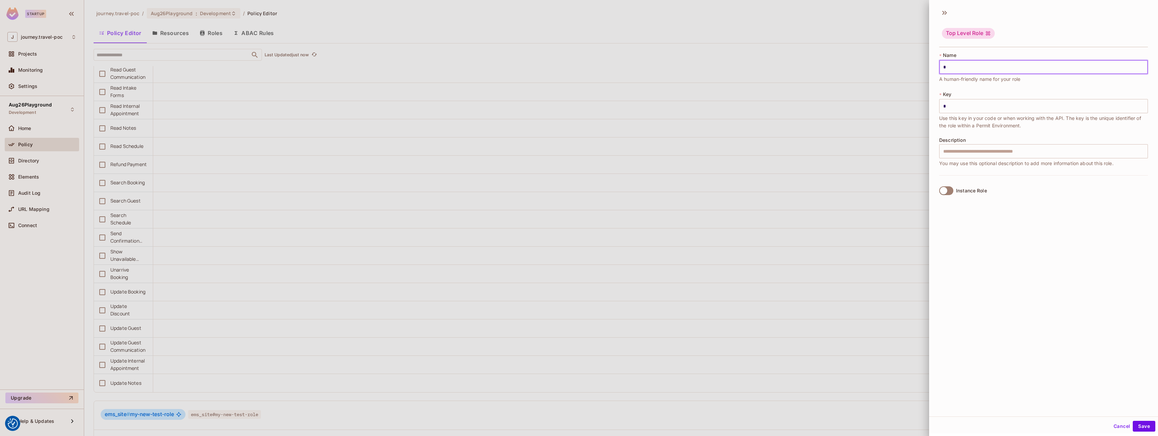
type input "**"
type input "***"
type input "****"
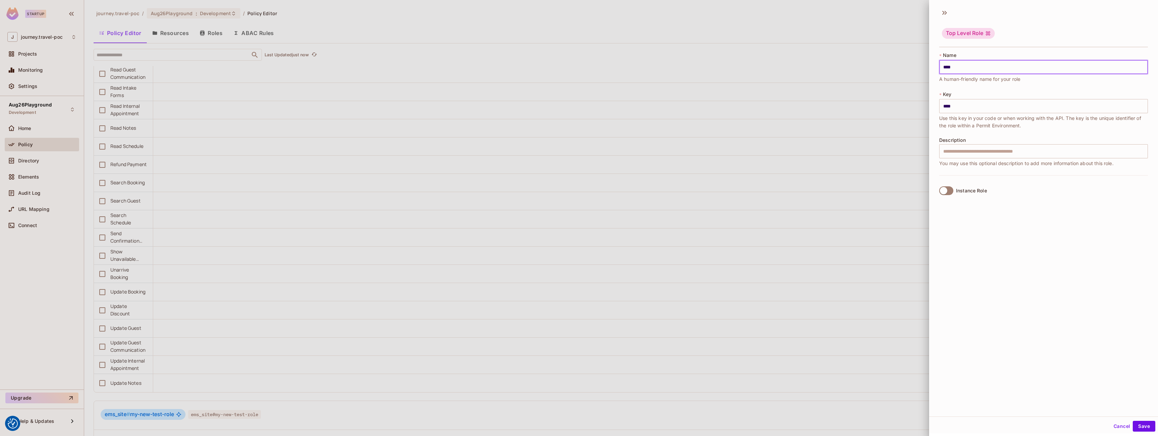
type input "*****"
type input "******"
type input "*******"
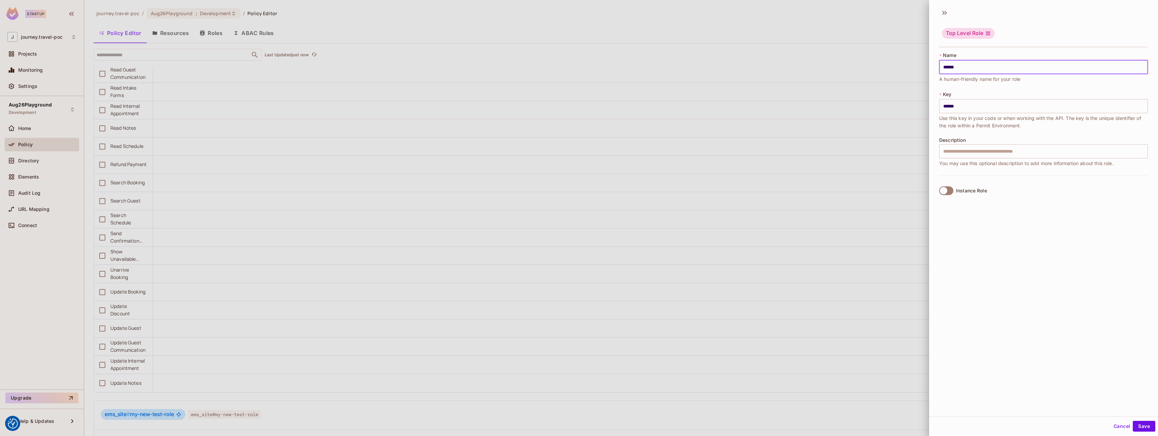
type input "*******"
type input "******"
type input "*****"
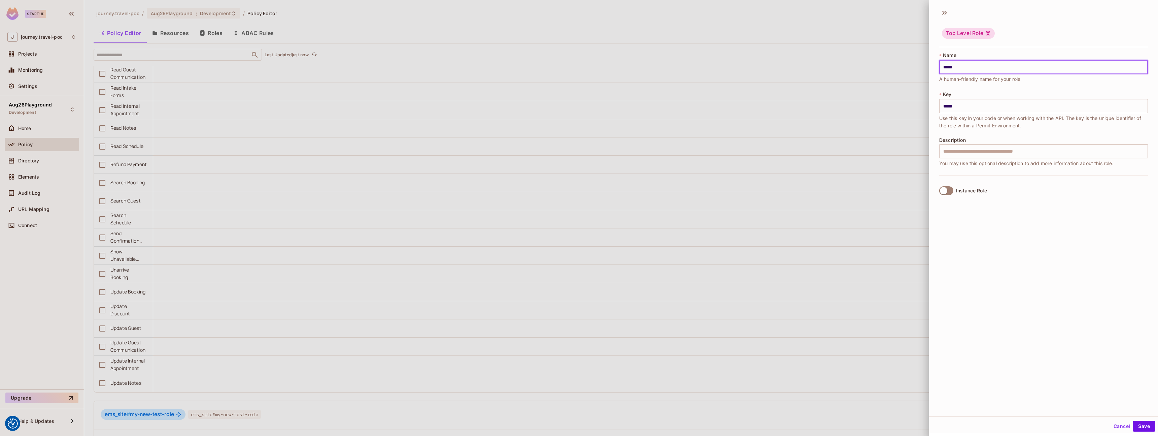
type input "****"
type input "***"
type input "**"
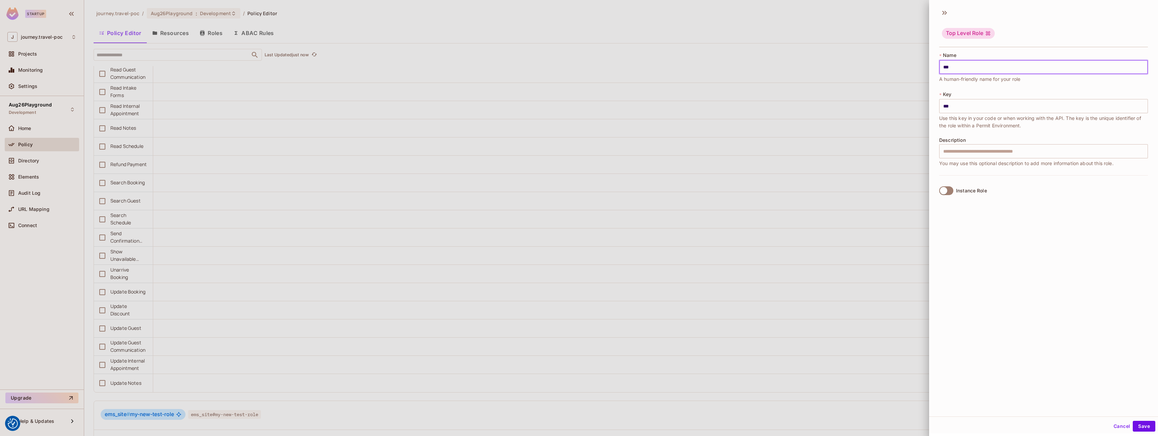
type input "**"
type input "*"
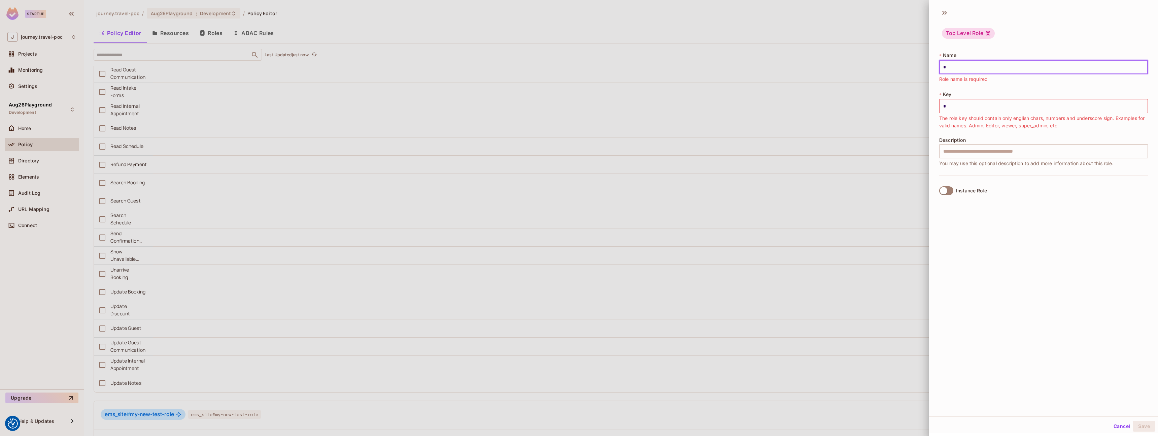
type input "**"
type input "*"
type input "**"
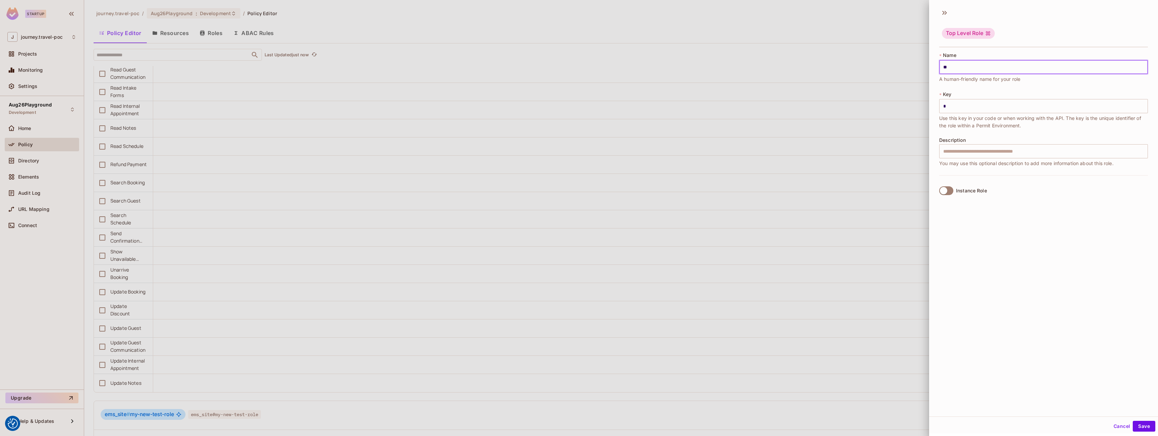
type input "**"
type input "***"
type input "****"
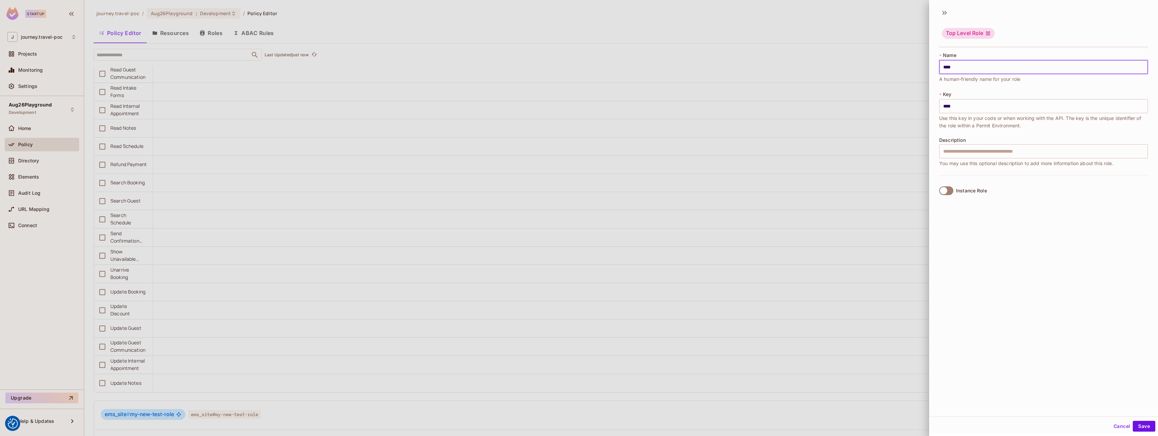
type input "*****"
type input "******"
type input "*******"
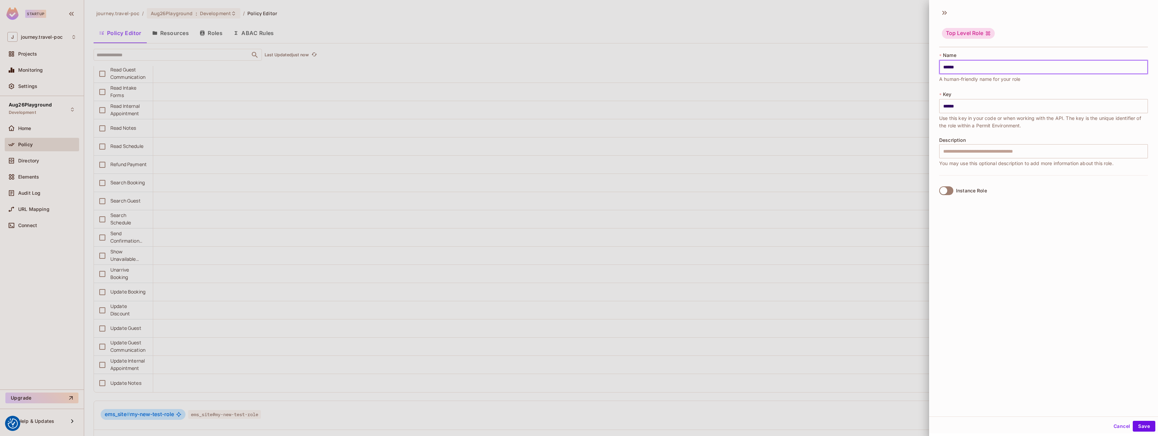
type input "*******"
type input "********"
click at [975, 148] on input "text" at bounding box center [1043, 151] width 209 height 14
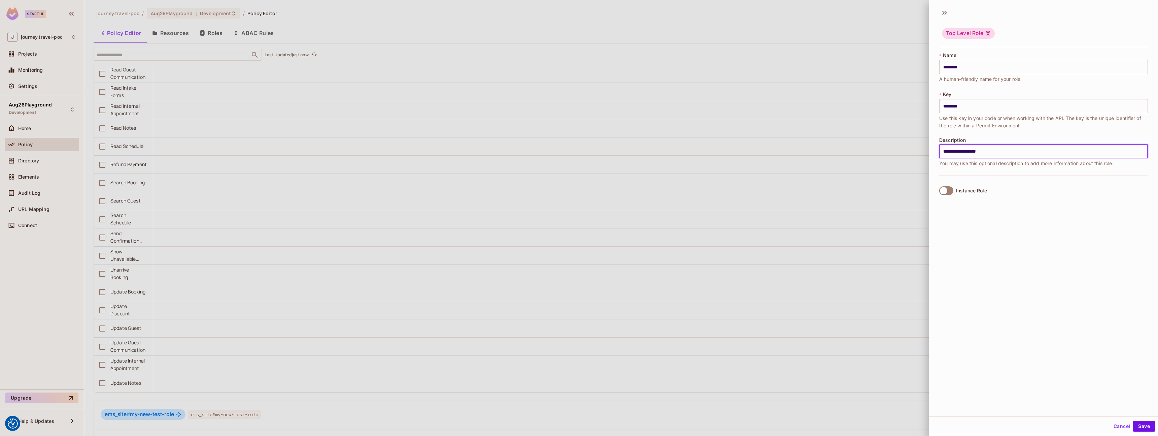
type input "**********"
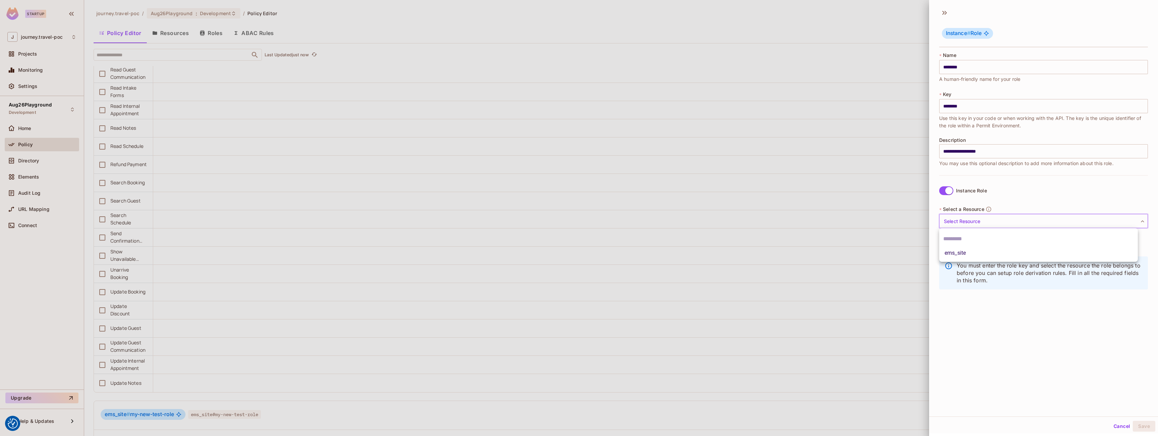
click at [958, 225] on body "We use cookies to enhance your browsing experience, serve personalized ads or c…" at bounding box center [579, 218] width 1158 height 436
click at [971, 253] on li "ems_site" at bounding box center [1038, 253] width 199 height 12
type input "********"
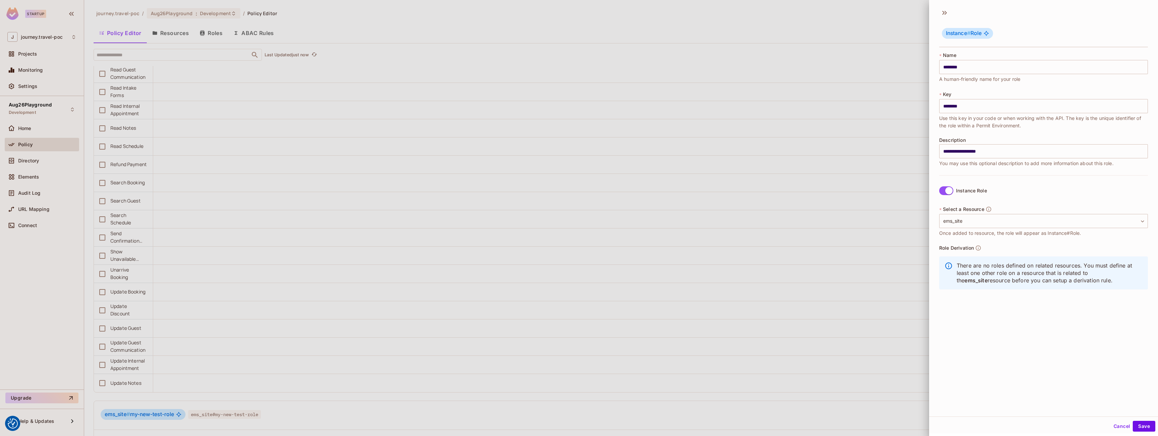
drag, startPoint x: 1034, startPoint y: 346, endPoint x: 1103, endPoint y: 403, distance: 89.7
click at [1034, 346] on div "**********" at bounding box center [1043, 210] width 229 height 411
click at [1133, 422] on button "Save" at bounding box center [1144, 425] width 23 height 11
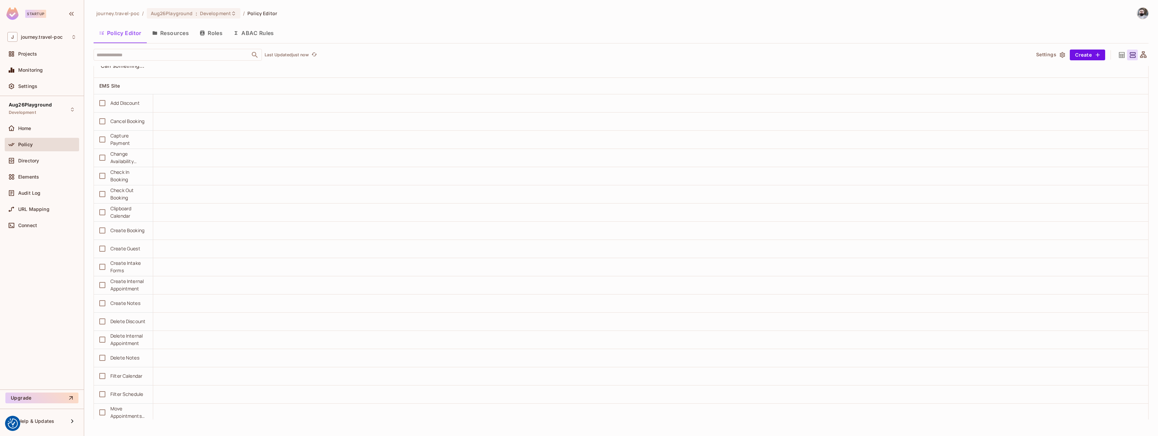
scroll to position [0, 0]
click at [131, 55] on input "text" at bounding box center [172, 55] width 154 height 12
type input "*"
click at [389, 70] on div "ems_site # administrator ems_site#administrator Can something..." at bounding box center [621, 85] width 1054 height 39
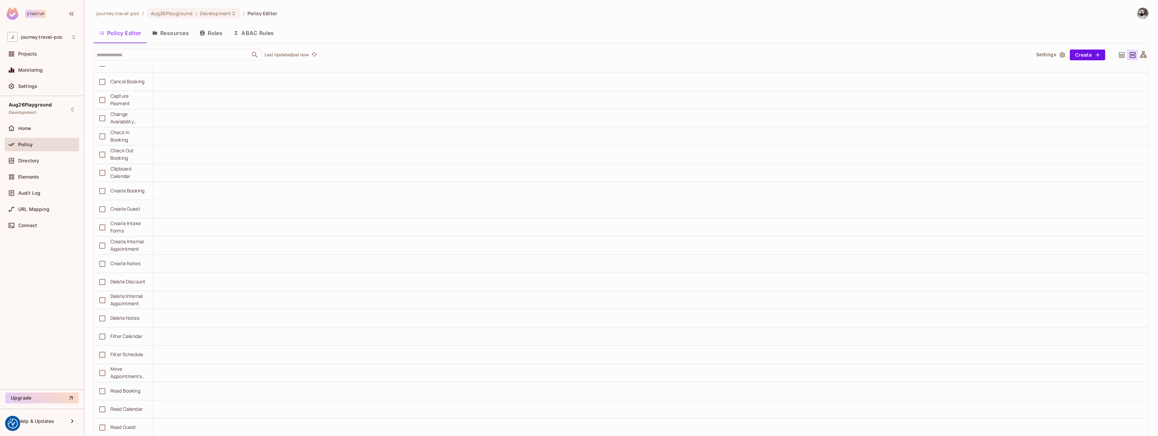
scroll to position [6738, 0]
click at [1144, 432] on div "2 unsaved change s Reset Save Changes" at bounding box center [621, 425] width 1074 height 22
click at [1142, 429] on button "Save Changes" at bounding box center [1131, 425] width 41 height 11
click at [163, 36] on button "Resources" at bounding box center [170, 33] width 47 height 17
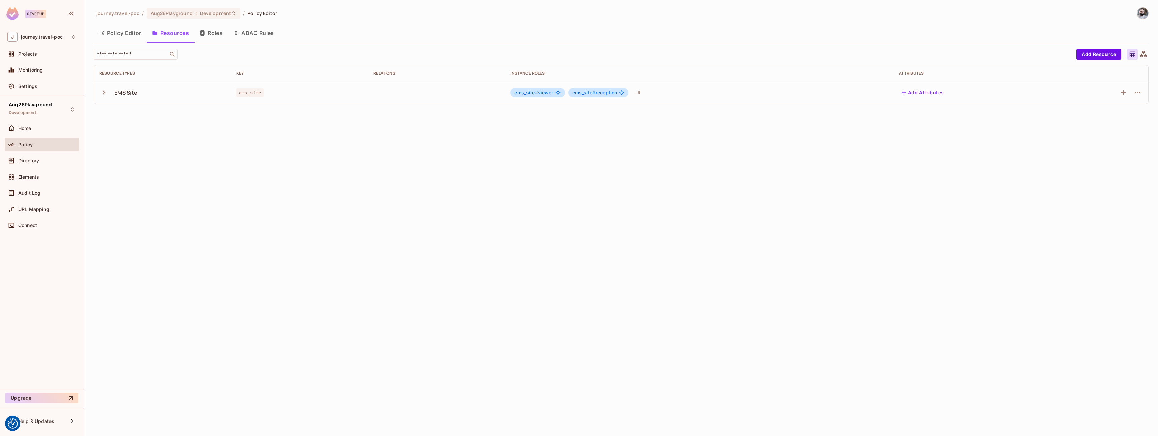
click at [102, 96] on icon "button" at bounding box center [103, 92] width 9 height 9
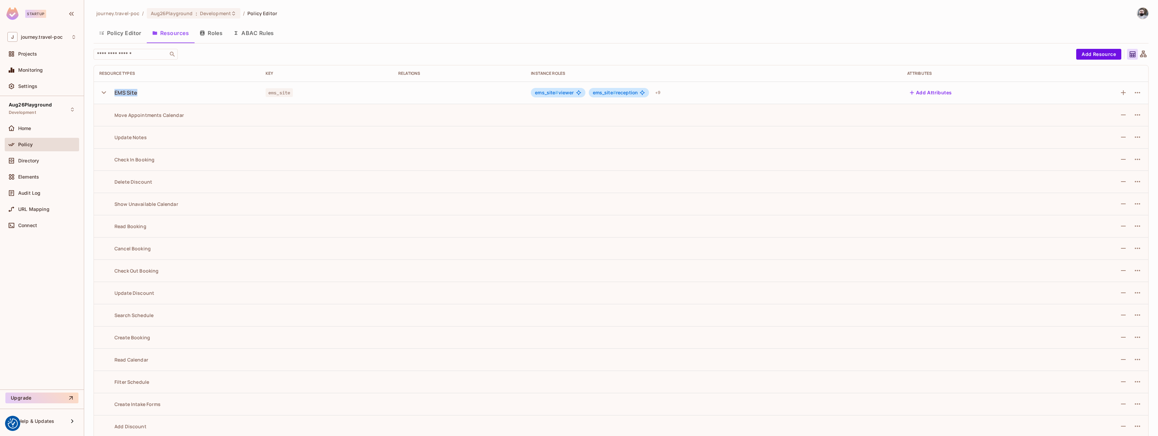
drag, startPoint x: 113, startPoint y: 92, endPoint x: 137, endPoint y: 92, distance: 23.2
click at [137, 92] on div "EMS Site" at bounding box center [176, 92] width 155 height 14
click at [656, 93] on div "+ 9" at bounding box center [657, 92] width 11 height 11
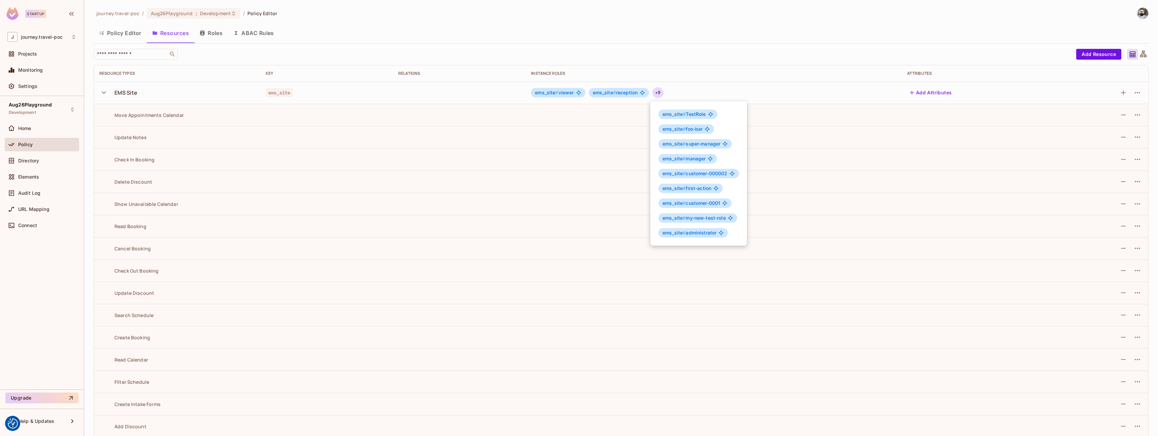
click at [50, 160] on div at bounding box center [579, 218] width 1158 height 436
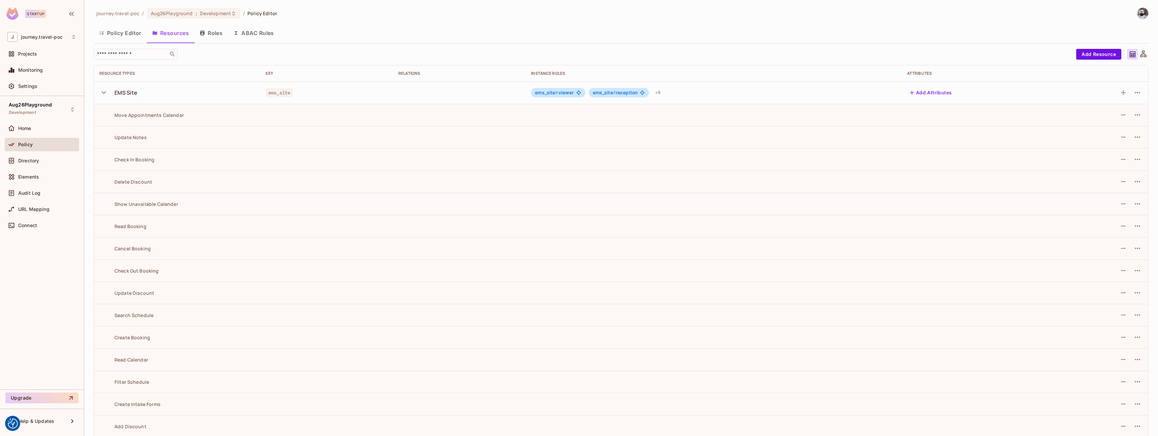
click at [48, 164] on div "ems_site # TestRole ems_site # foo-bar ems_site # super-manager ems_site # mana…" at bounding box center [579, 218] width 1158 height 436
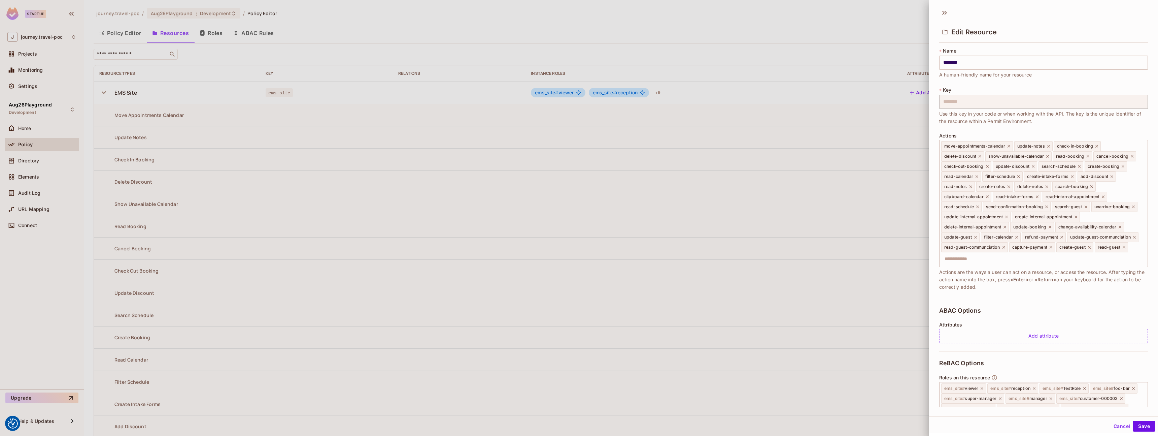
click at [47, 164] on div at bounding box center [579, 218] width 1158 height 436
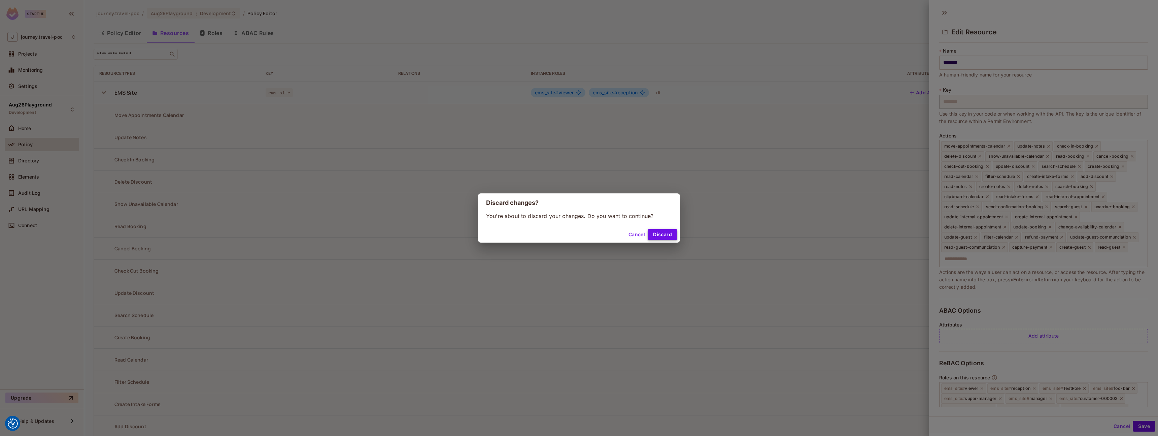
click at [663, 234] on button "Discard" at bounding box center [663, 234] width 30 height 11
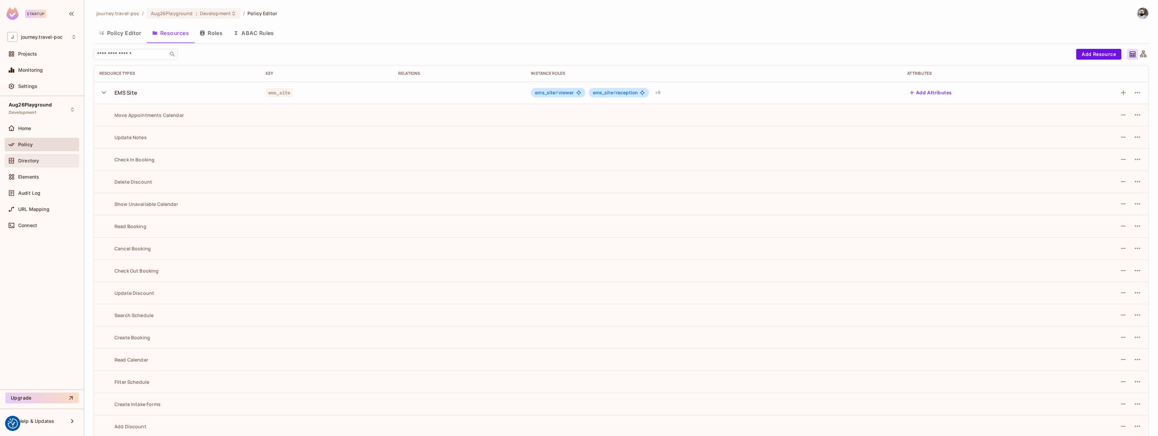
click at [22, 155] on div "Directory" at bounding box center [42, 160] width 74 height 13
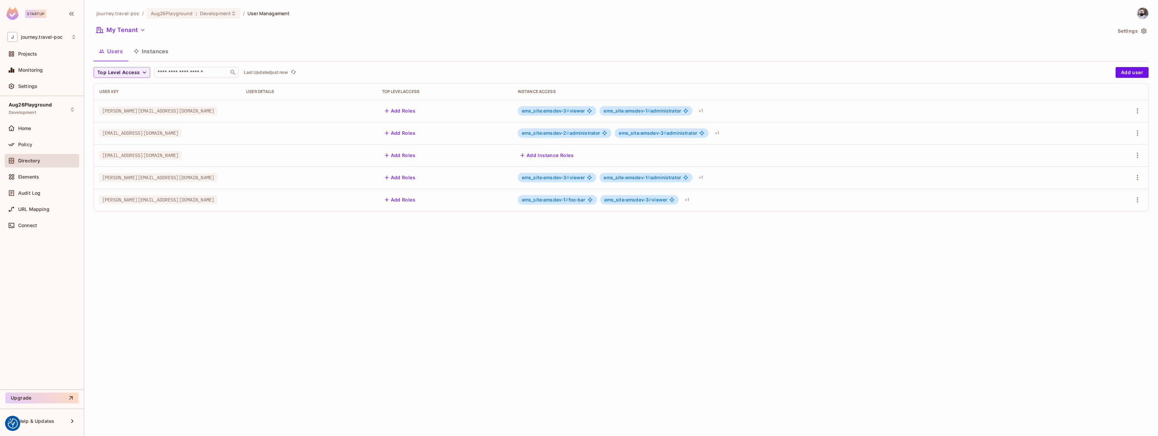
click at [147, 53] on button "Instances" at bounding box center [150, 51] width 45 height 17
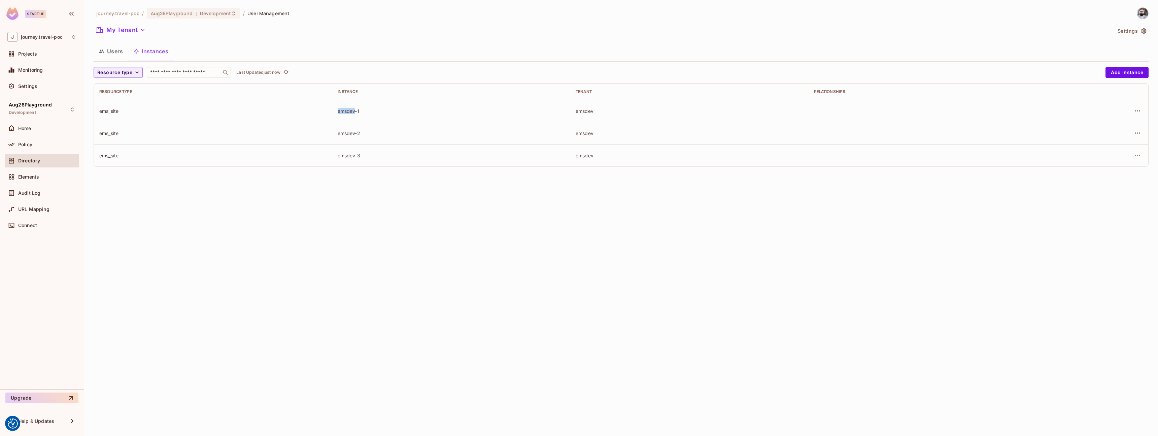
drag, startPoint x: 345, startPoint y: 111, endPoint x: 358, endPoint y: 111, distance: 12.5
click at [356, 111] on td "emsdev-1" at bounding box center [451, 111] width 238 height 22
drag, startPoint x: 345, startPoint y: 112, endPoint x: 337, endPoint y: 111, distance: 8.1
click at [345, 112] on div "emsdev-1" at bounding box center [452, 111] width 228 height 6
drag, startPoint x: 337, startPoint y: 111, endPoint x: 364, endPoint y: 112, distance: 27.3
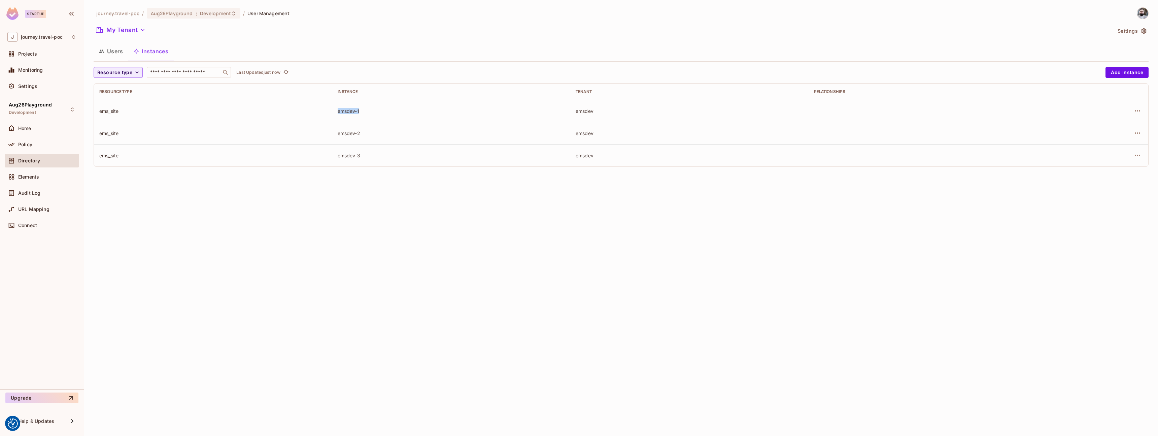
click at [363, 113] on td "emsdev-1" at bounding box center [451, 111] width 238 height 22
drag, startPoint x: 93, startPoint y: 110, endPoint x: 116, endPoint y: 111, distance: 23.6
click at [115, 111] on div "journey.travel-poc / Aug26Playground : Development / User Management My Tenant …" at bounding box center [621, 218] width 1074 height 436
click at [126, 118] on td "ems_site" at bounding box center [213, 111] width 238 height 22
drag, startPoint x: 101, startPoint y: 109, endPoint x: 124, endPoint y: 112, distance: 23.1
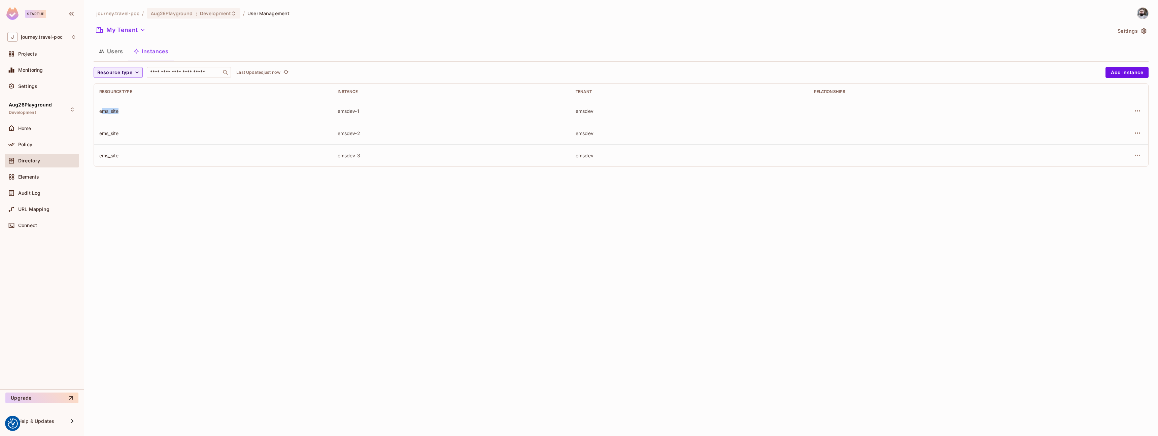
click at [124, 111] on div "ems_site" at bounding box center [213, 111] width 228 height 6
click at [91, 110] on div "journey.travel-poc / Aug26Playground : Development / User Management My Tenant …" at bounding box center [621, 218] width 1074 height 436
click at [103, 110] on div "ems_site" at bounding box center [213, 111] width 228 height 6
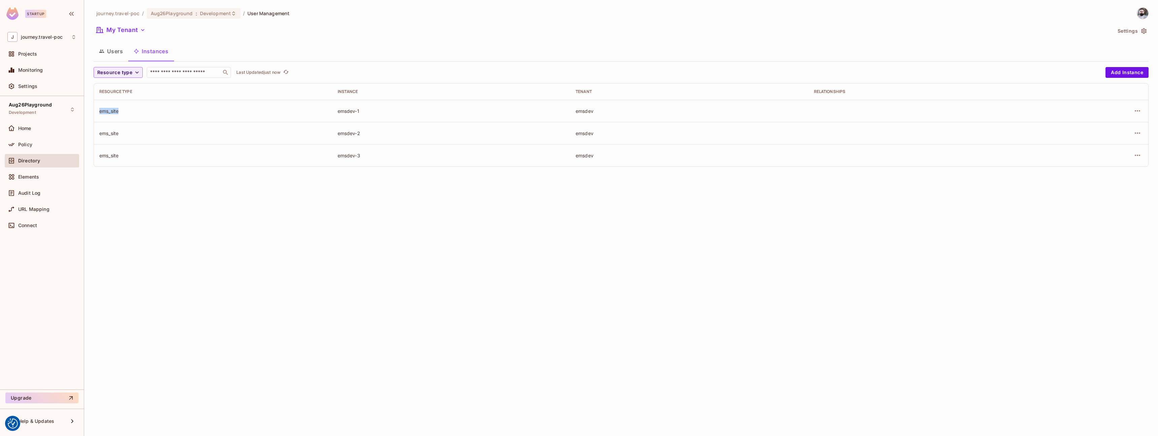
click at [103, 110] on div "ems_site" at bounding box center [213, 111] width 228 height 6
click at [105, 135] on div "ems_site" at bounding box center [213, 133] width 228 height 6
click at [106, 155] on div "ems_site" at bounding box center [213, 155] width 228 height 6
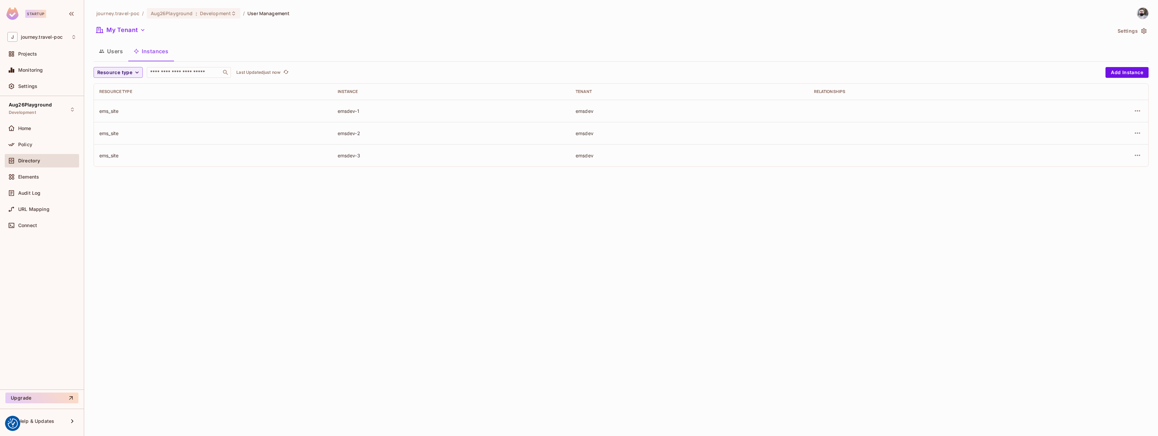
click at [111, 110] on div "ems_site" at bounding box center [213, 111] width 228 height 6
click at [349, 108] on div "emsdev-1" at bounding box center [452, 111] width 228 height 6
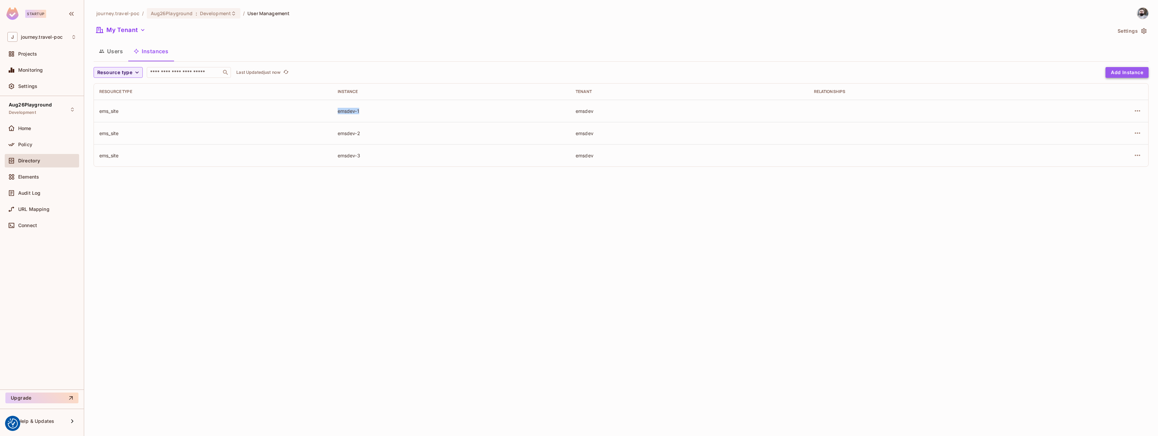
click at [1122, 73] on button "Add Instance" at bounding box center [1126, 72] width 43 height 11
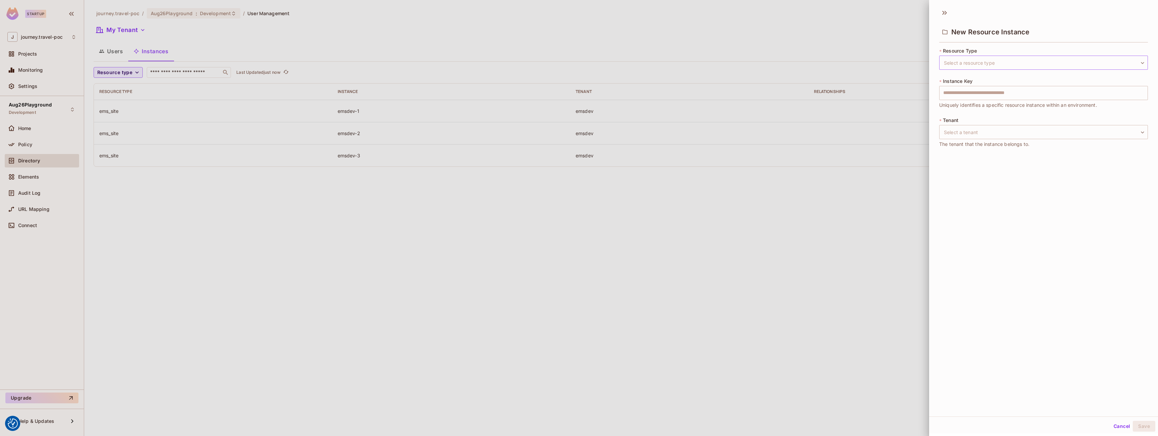
click at [960, 67] on body "We use cookies to enhance your browsing experience, serve personalized ads or c…" at bounding box center [579, 218] width 1158 height 436
click at [970, 90] on li "EMS Site" at bounding box center [1038, 95] width 199 height 12
type input "********"
click at [989, 96] on input "text" at bounding box center [1043, 93] width 209 height 14
click at [969, 138] on body "We use cookies to enhance your browsing experience, serve personalized ads or c…" at bounding box center [579, 218] width 1158 height 436
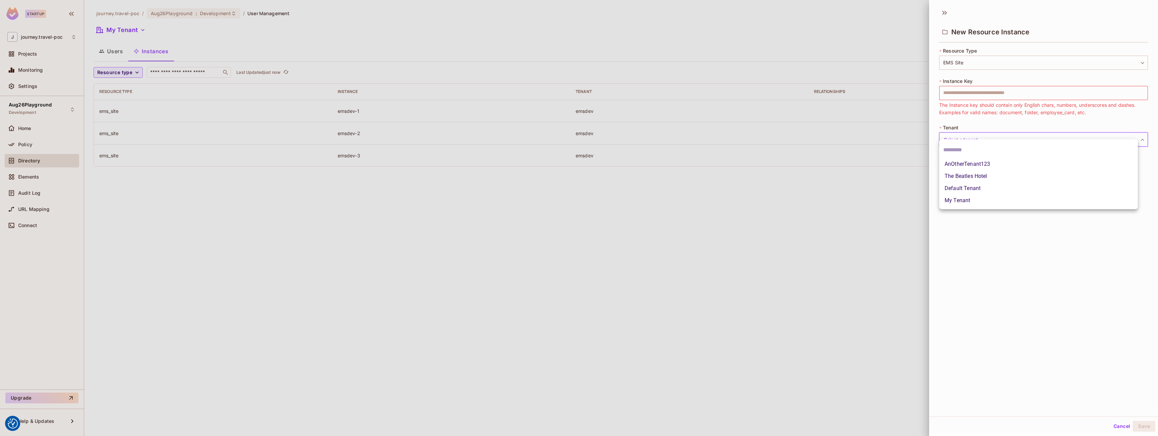
drag, startPoint x: 599, startPoint y: 216, endPoint x: 594, endPoint y: 216, distance: 5.0
click at [599, 217] on div at bounding box center [579, 218] width 1158 height 436
click at [534, 223] on div at bounding box center [579, 218] width 1158 height 436
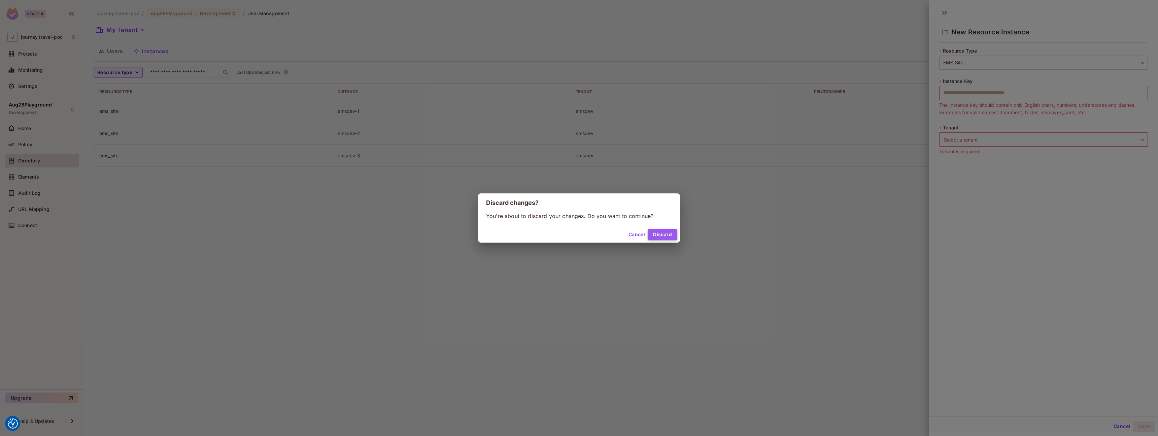
click at [657, 232] on button "Discard" at bounding box center [663, 234] width 30 height 11
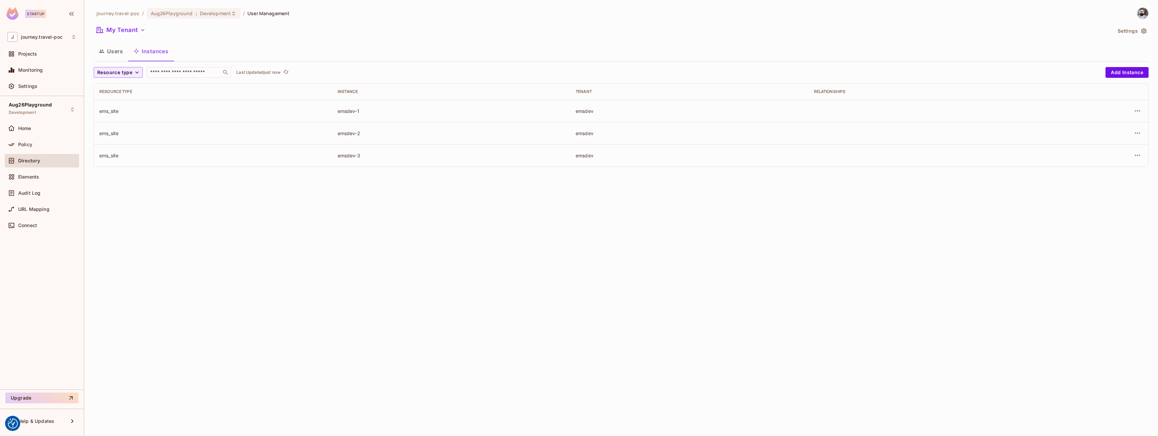
click at [454, 221] on div "journey.travel-poc / Aug26Playground : Development / User Management My Tenant …" at bounding box center [621, 218] width 1074 height 436
